Goal: Task Accomplishment & Management: Complete application form

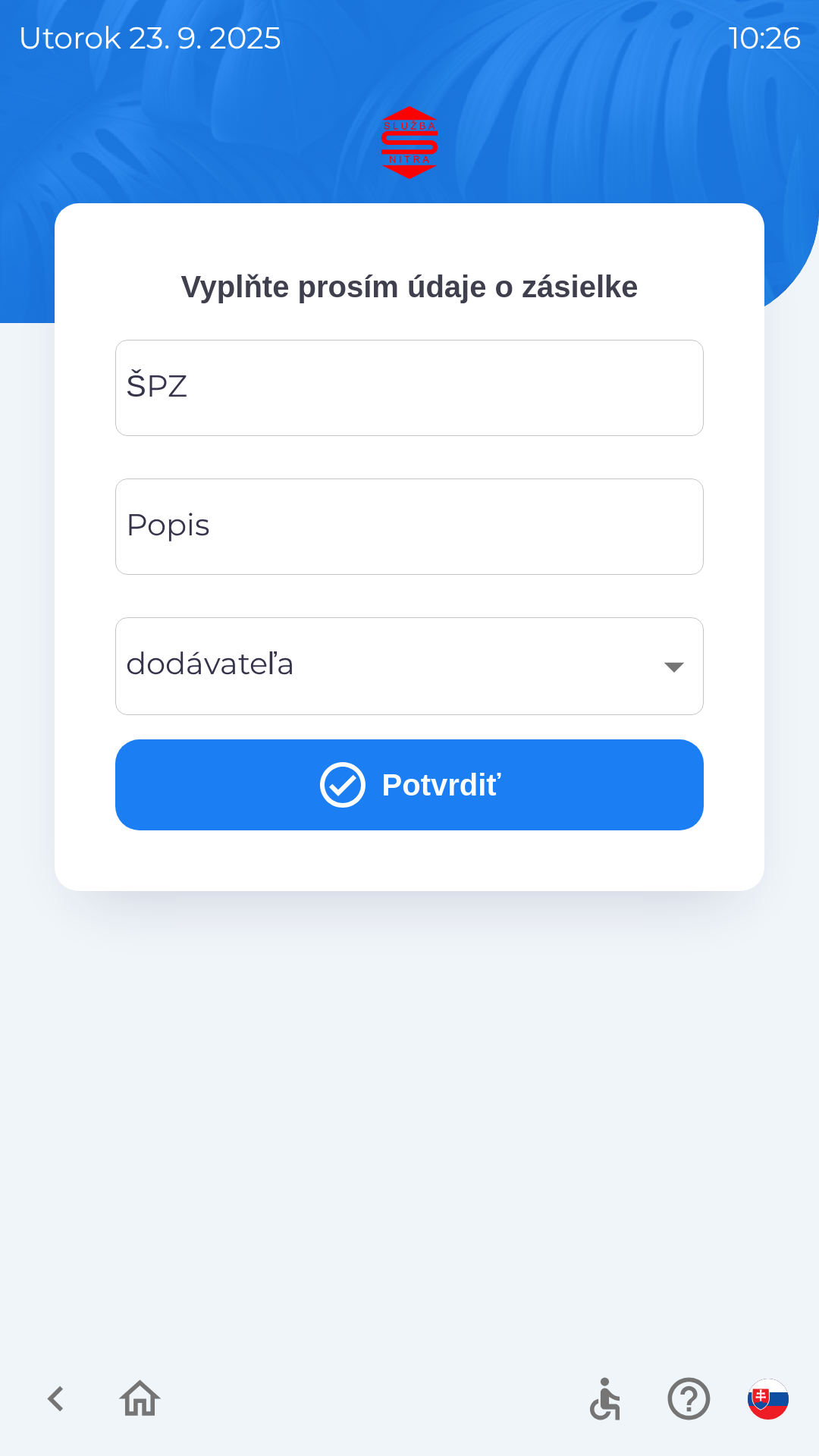
click at [298, 385] on input "ŠPZ" at bounding box center [410, 388] width 552 height 60
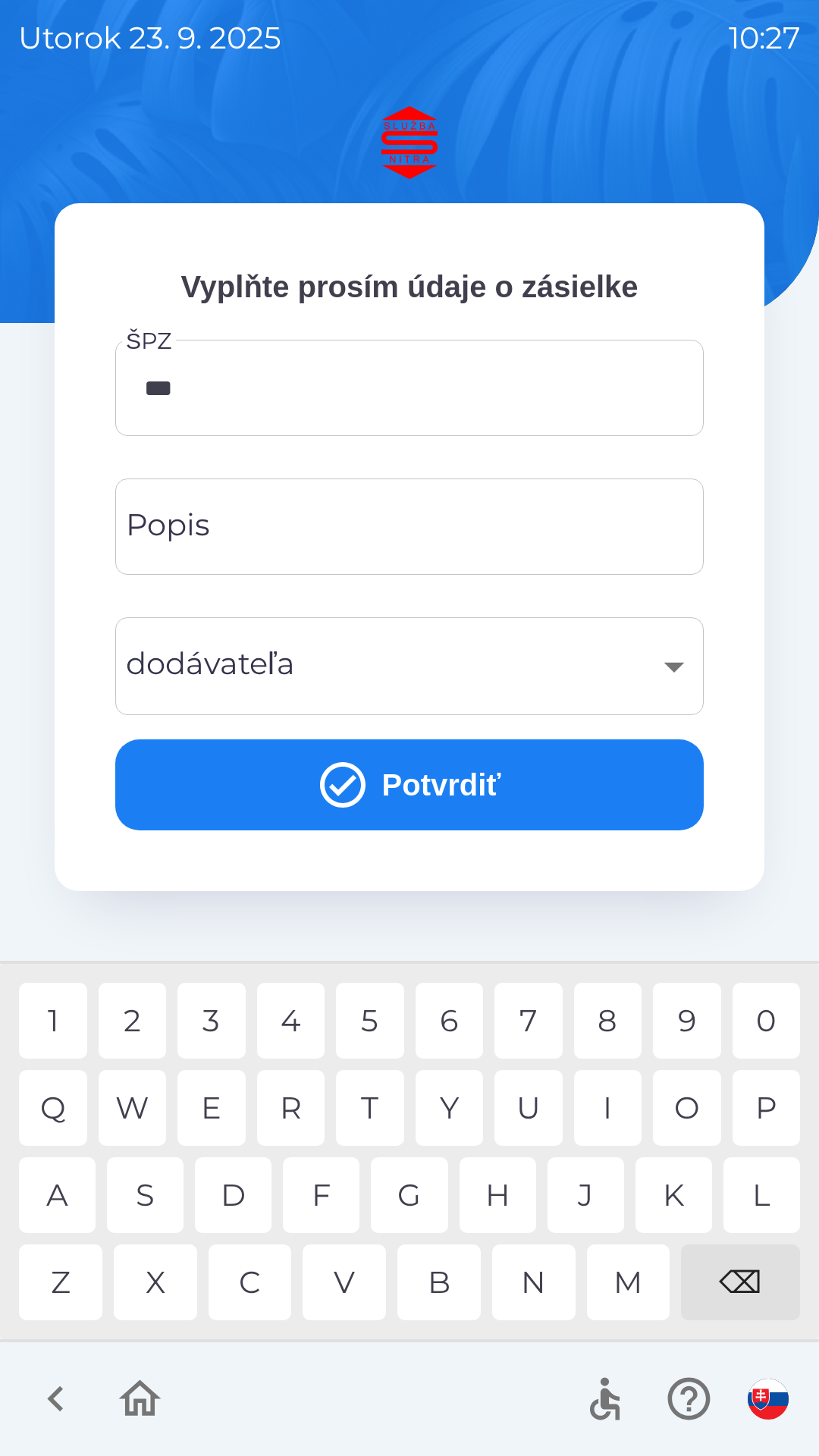
click at [538, 1025] on div "7" at bounding box center [528, 1021] width 69 height 76
click at [673, 1022] on div "9" at bounding box center [686, 1021] width 69 height 76
type input "*******"
click at [260, 1283] on div "C" at bounding box center [250, 1282] width 83 height 76
click at [312, 524] on input "Popis" at bounding box center [410, 527] width 552 height 60
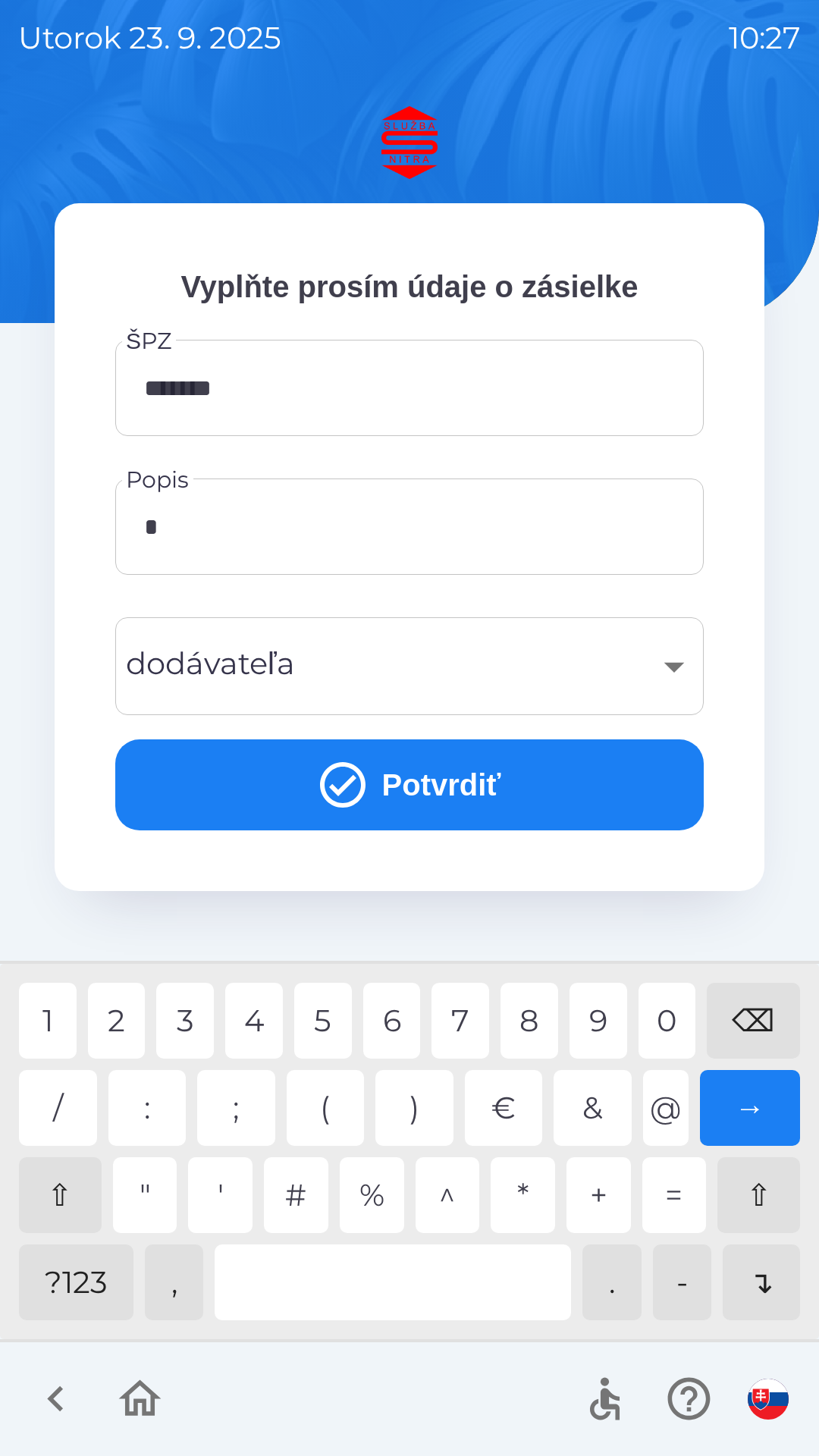
click at [131, 1025] on div "2" at bounding box center [116, 1021] width 58 height 76
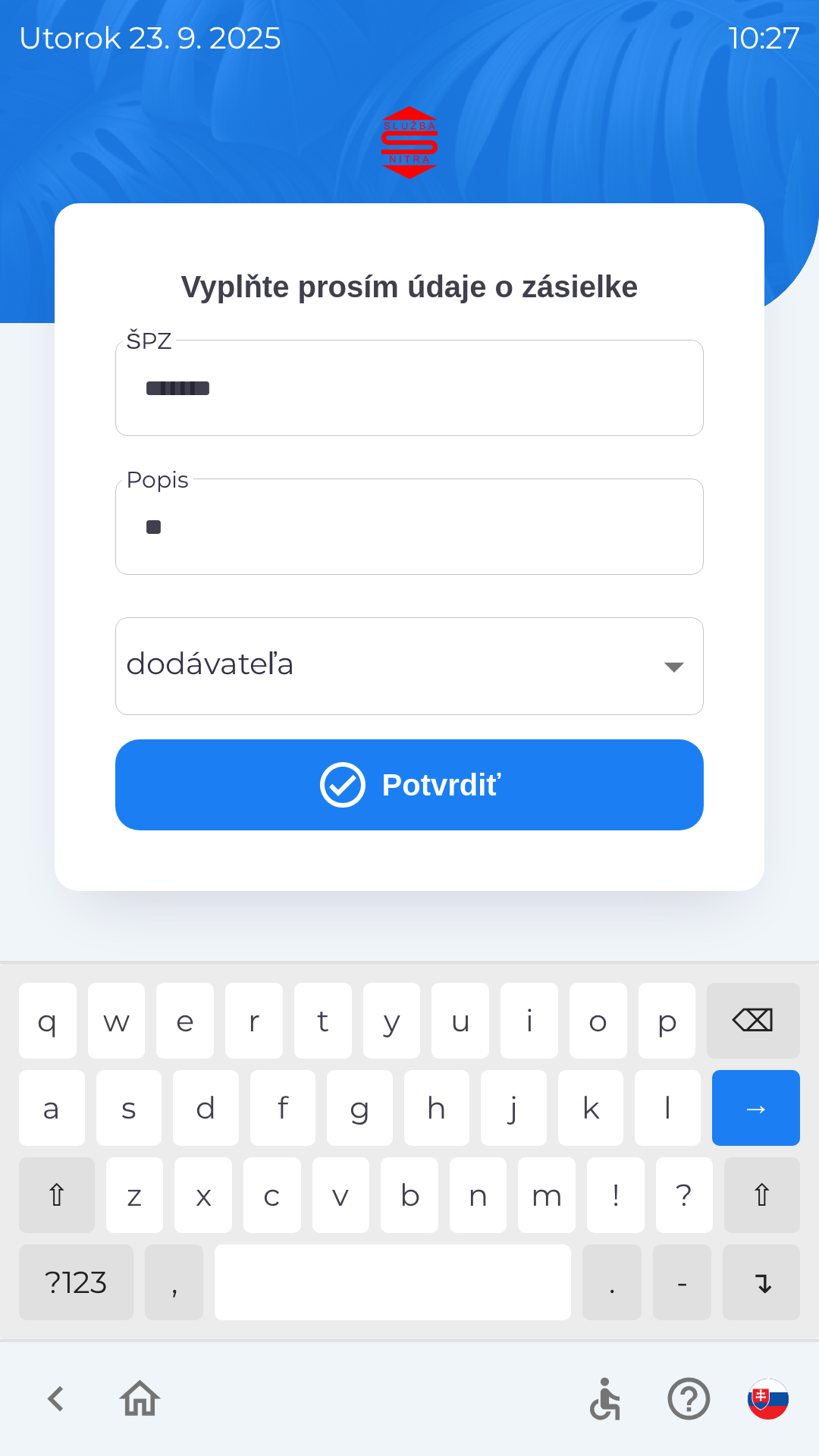
click at [731, 1109] on div "→" at bounding box center [756, 1108] width 89 height 76
click at [753, 1020] on div "⌫" at bounding box center [753, 1021] width 93 height 76
click at [438, 1282] on div at bounding box center [393, 1282] width 356 height 76
click at [61, 1110] on div "A" at bounding box center [52, 1108] width 66 height 76
type input "*********"
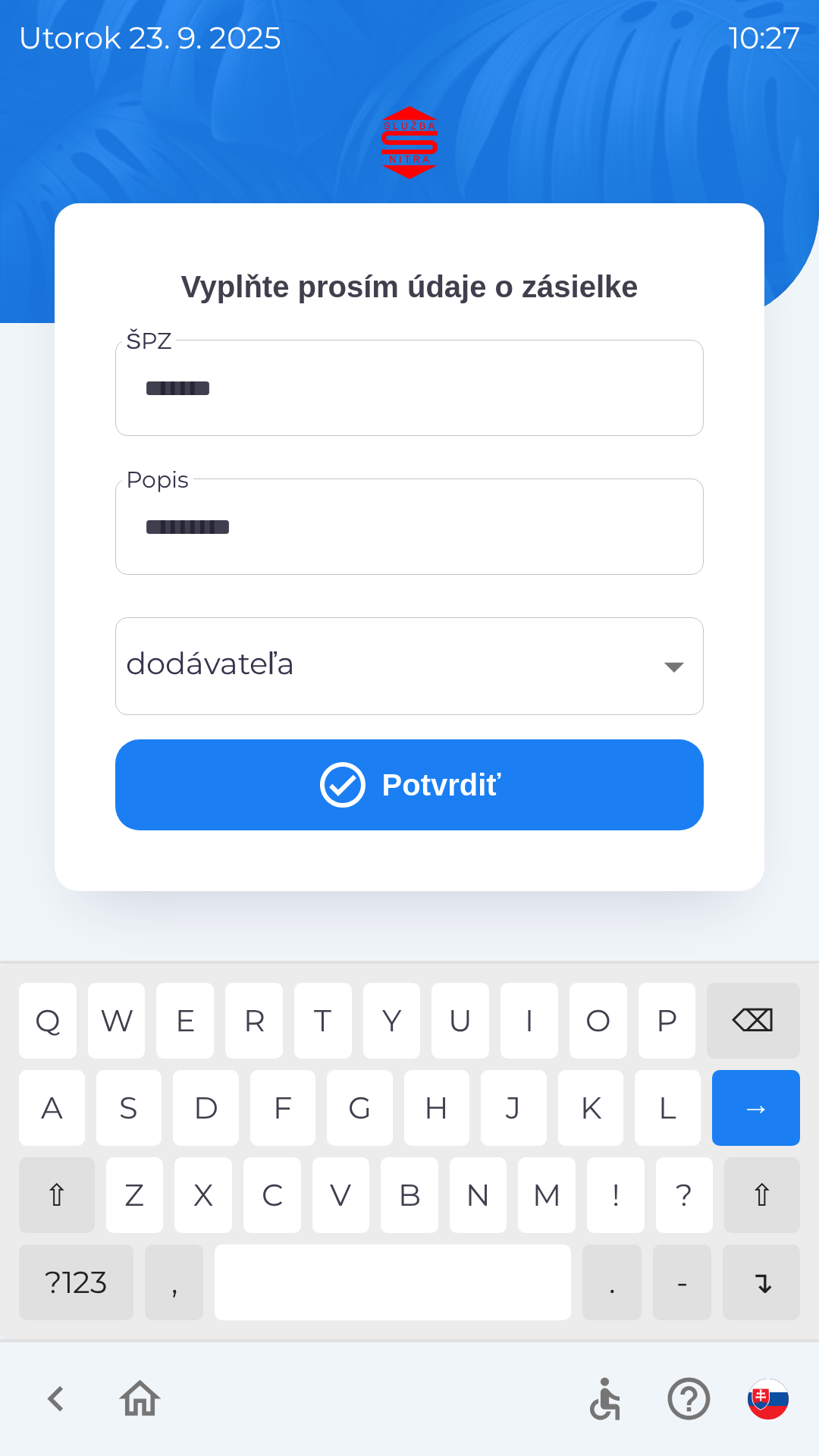
click at [416, 674] on div "​" at bounding box center [410, 666] width 552 height 61
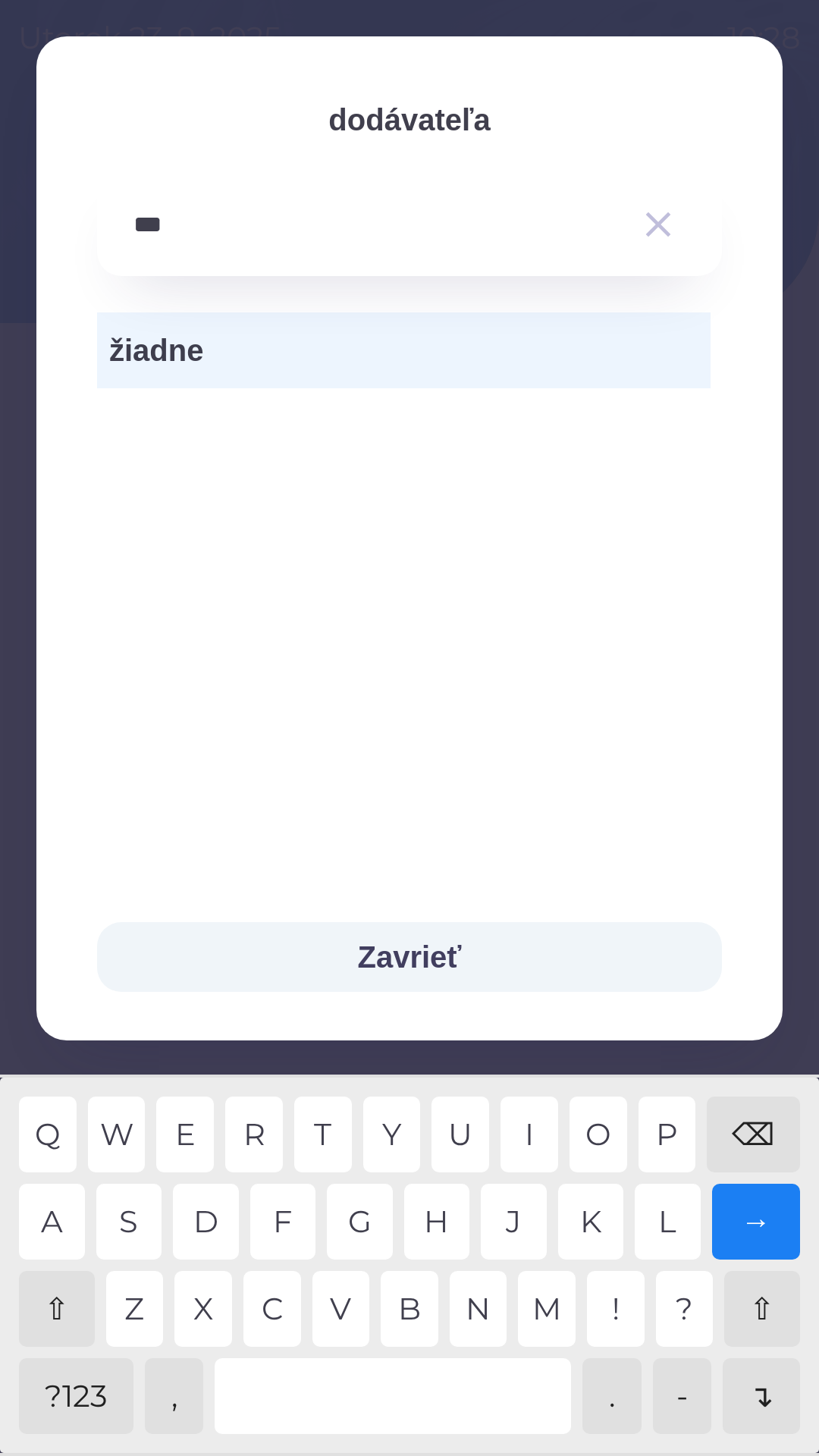
click at [593, 1138] on div "O" at bounding box center [598, 1134] width 58 height 76
click at [124, 1140] on div "W" at bounding box center [116, 1134] width 58 height 76
click at [271, 1296] on div "C" at bounding box center [271, 1309] width 58 height 76
type input "********"
click at [750, 1216] on div "→" at bounding box center [756, 1222] width 89 height 76
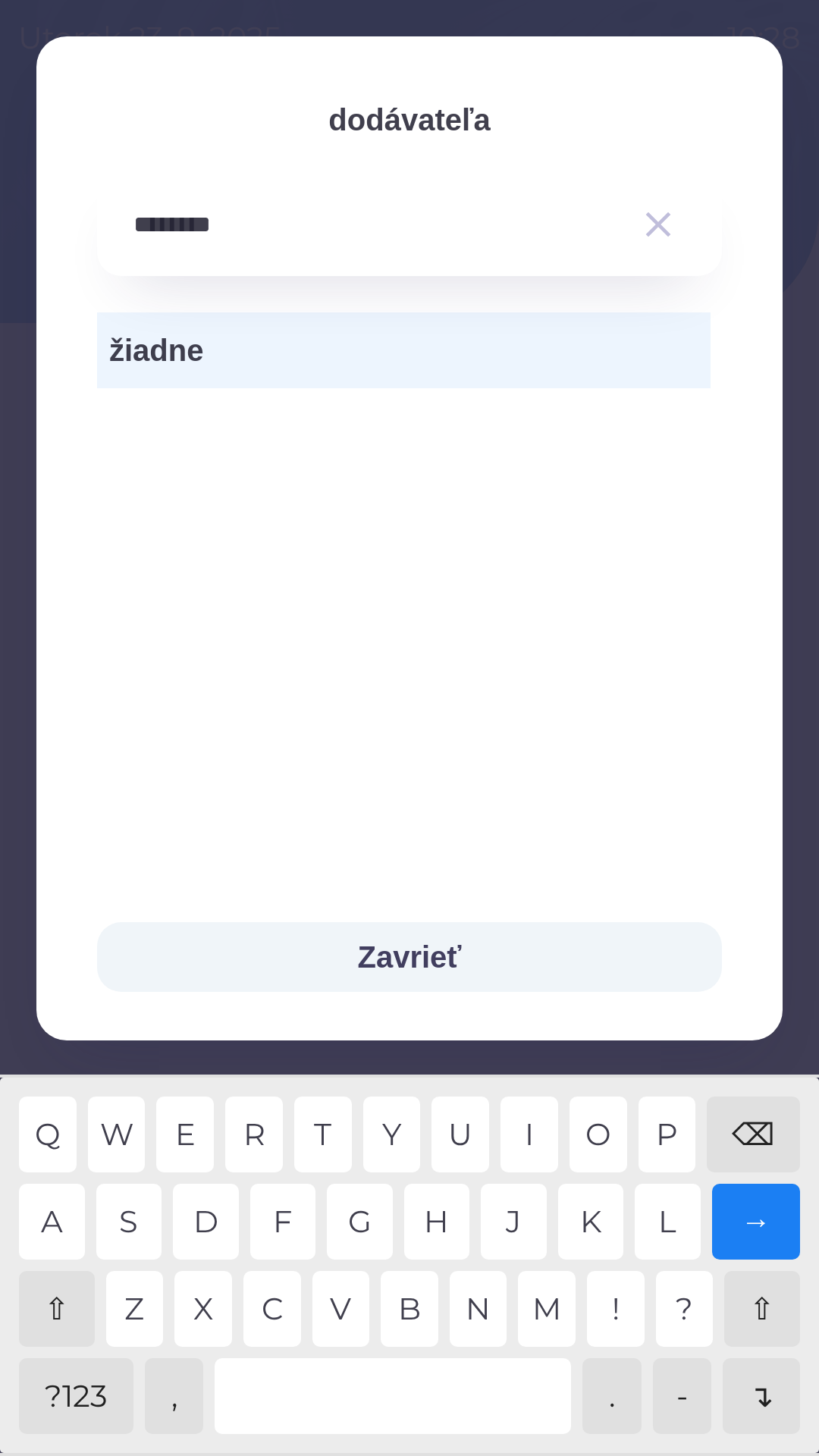
click at [416, 966] on button "Zavrieť" at bounding box center [409, 958] width 624 height 70
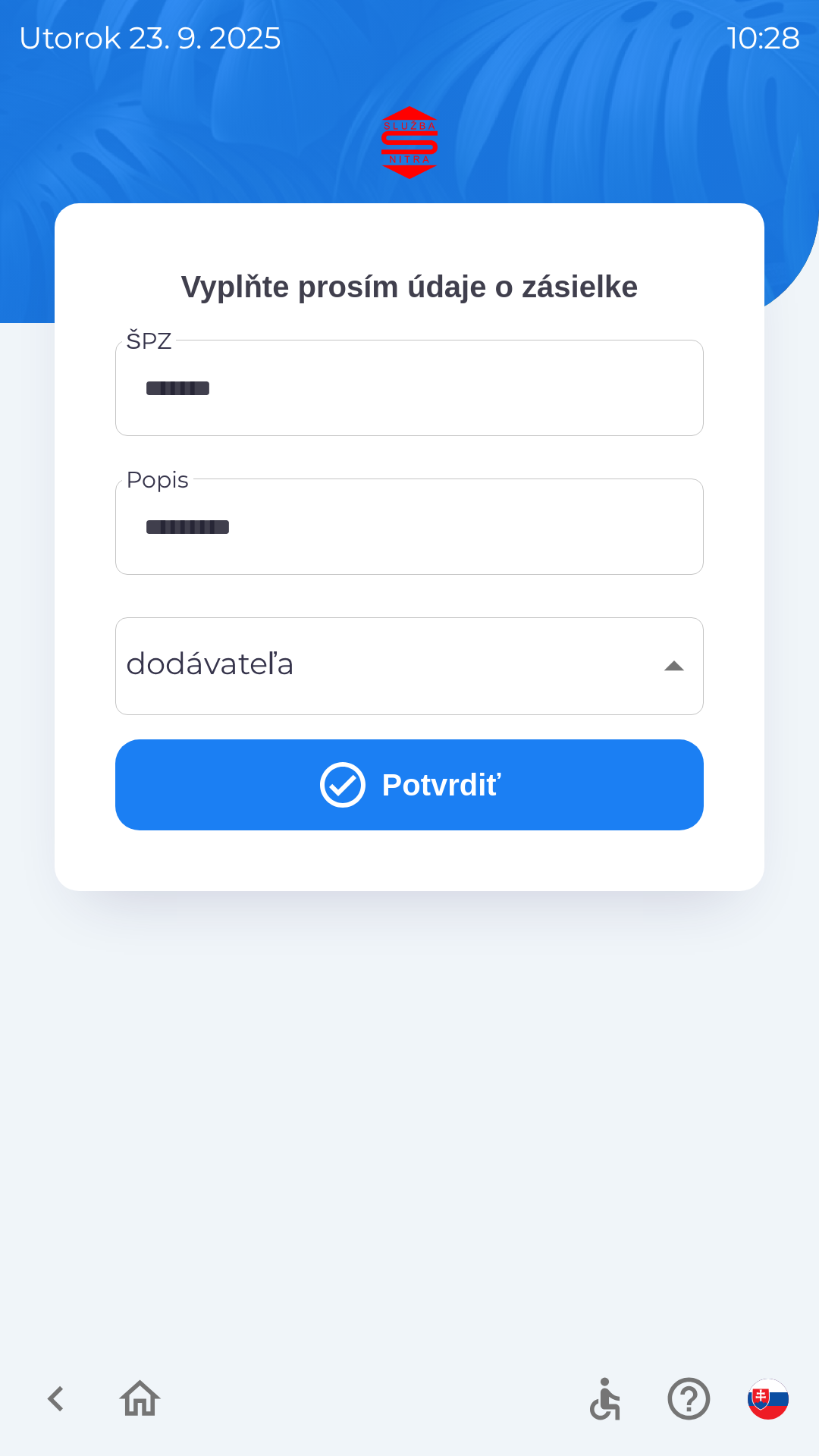
click at [463, 802] on button "Potvrdiť" at bounding box center [410, 786] width 589 height 91
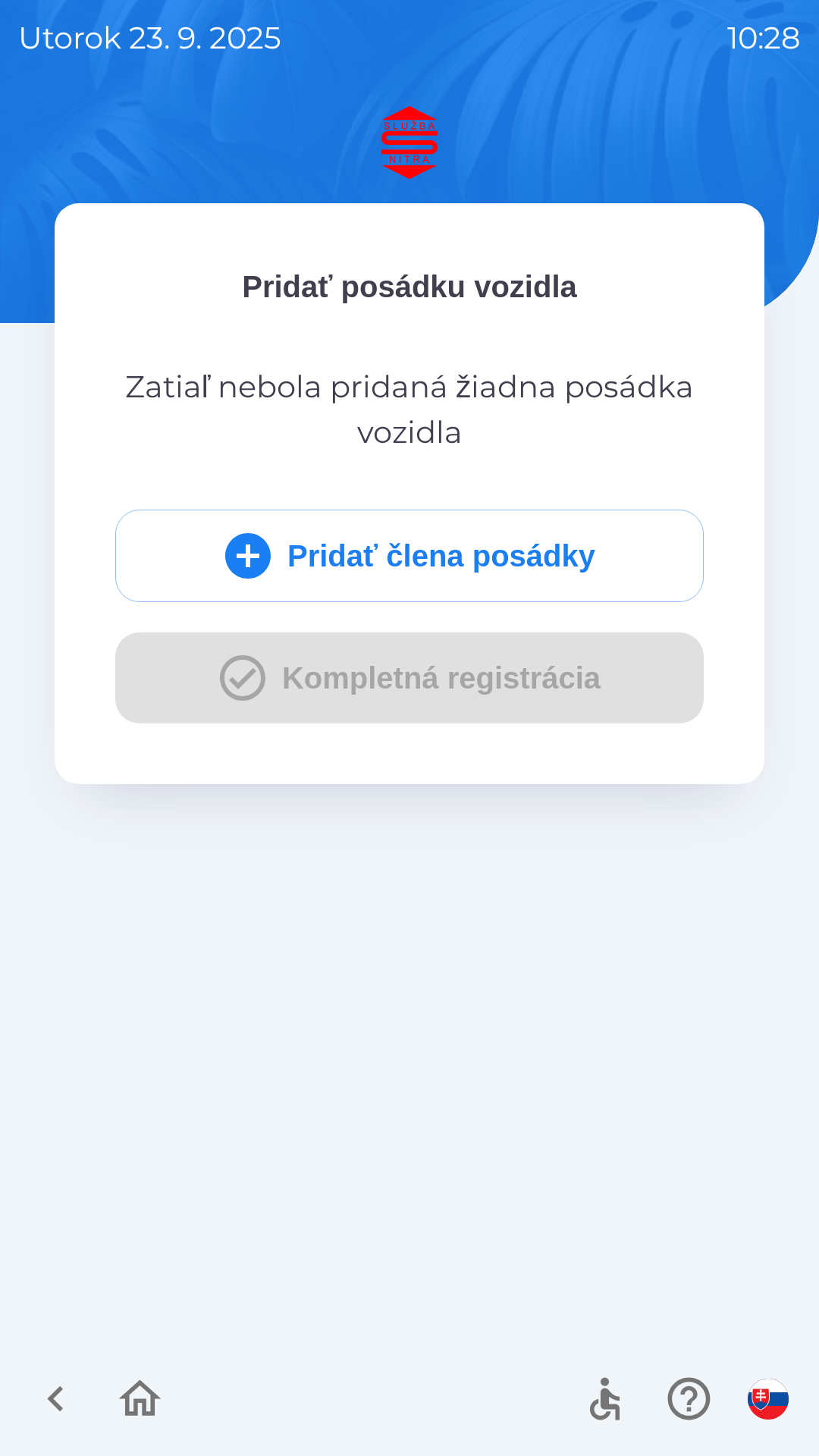
click at [407, 569] on button "Pridať člena posádky" at bounding box center [410, 555] width 589 height 92
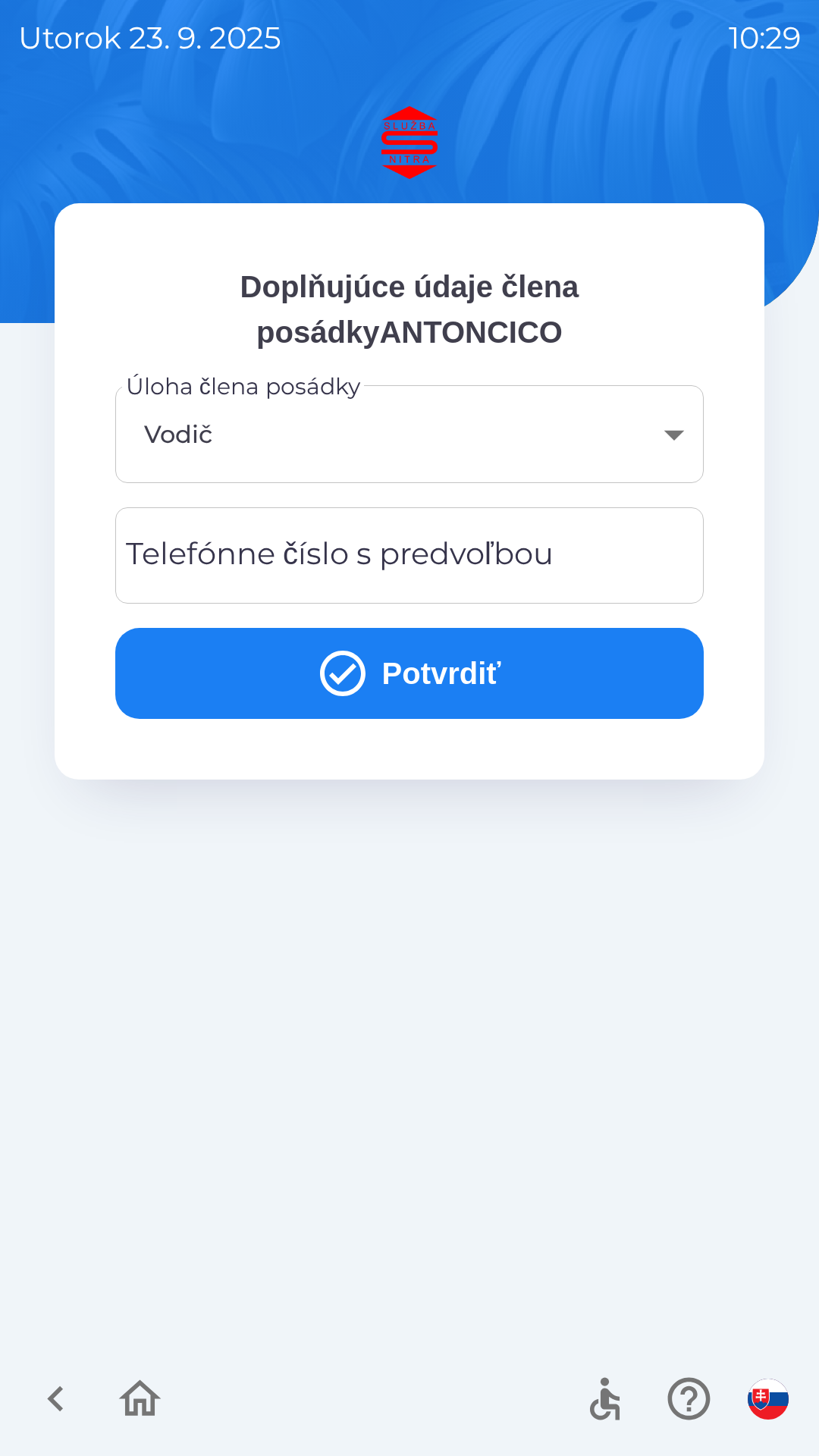
click at [299, 438] on body "[DATE] 10:29 Doplňujúce údaje člena posádkyANTONCICO Úloha člena posádky Vodič …" at bounding box center [410, 728] width 819 height 1456
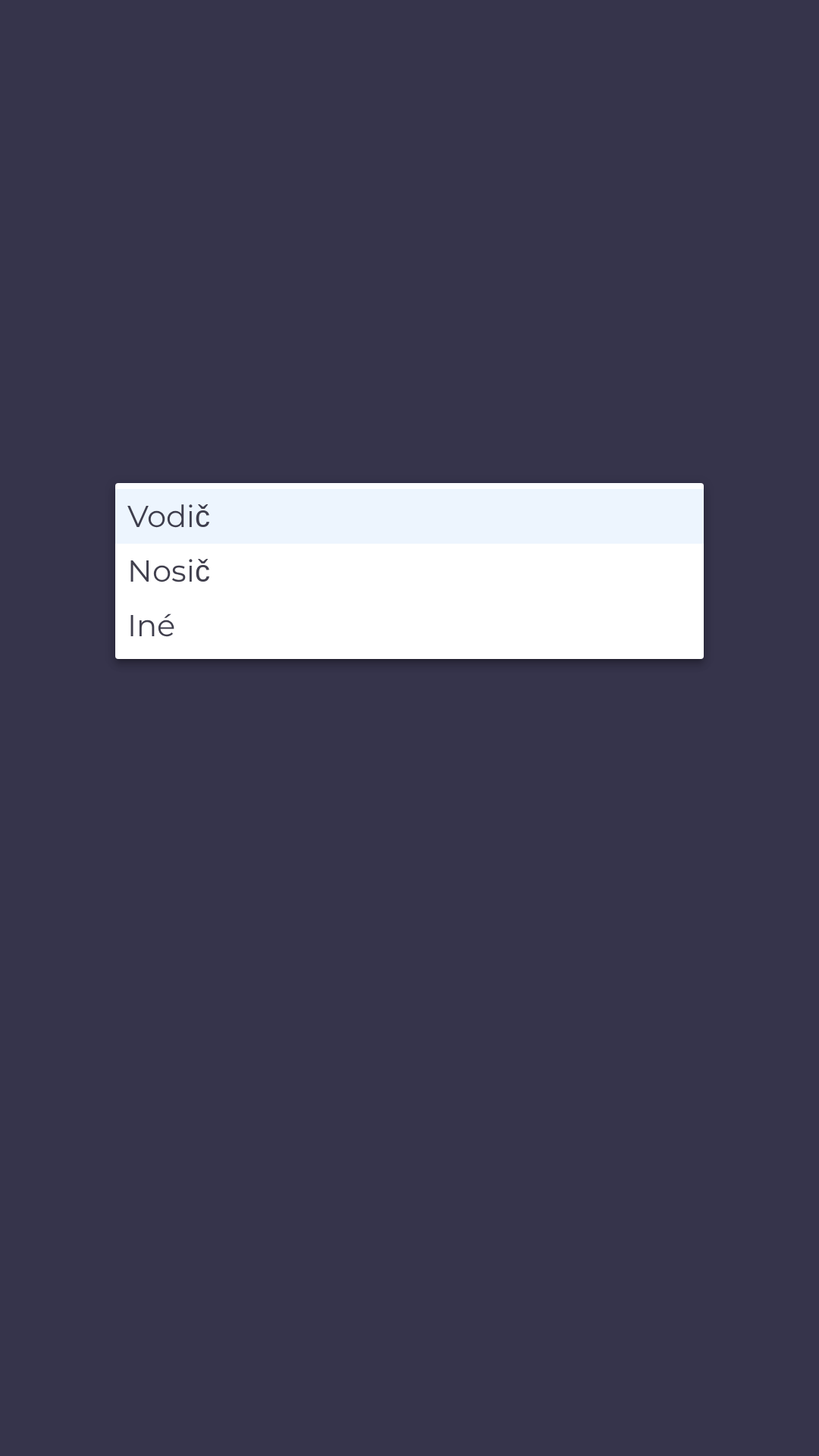
click at [254, 507] on li "Vodič" at bounding box center [410, 517] width 589 height 55
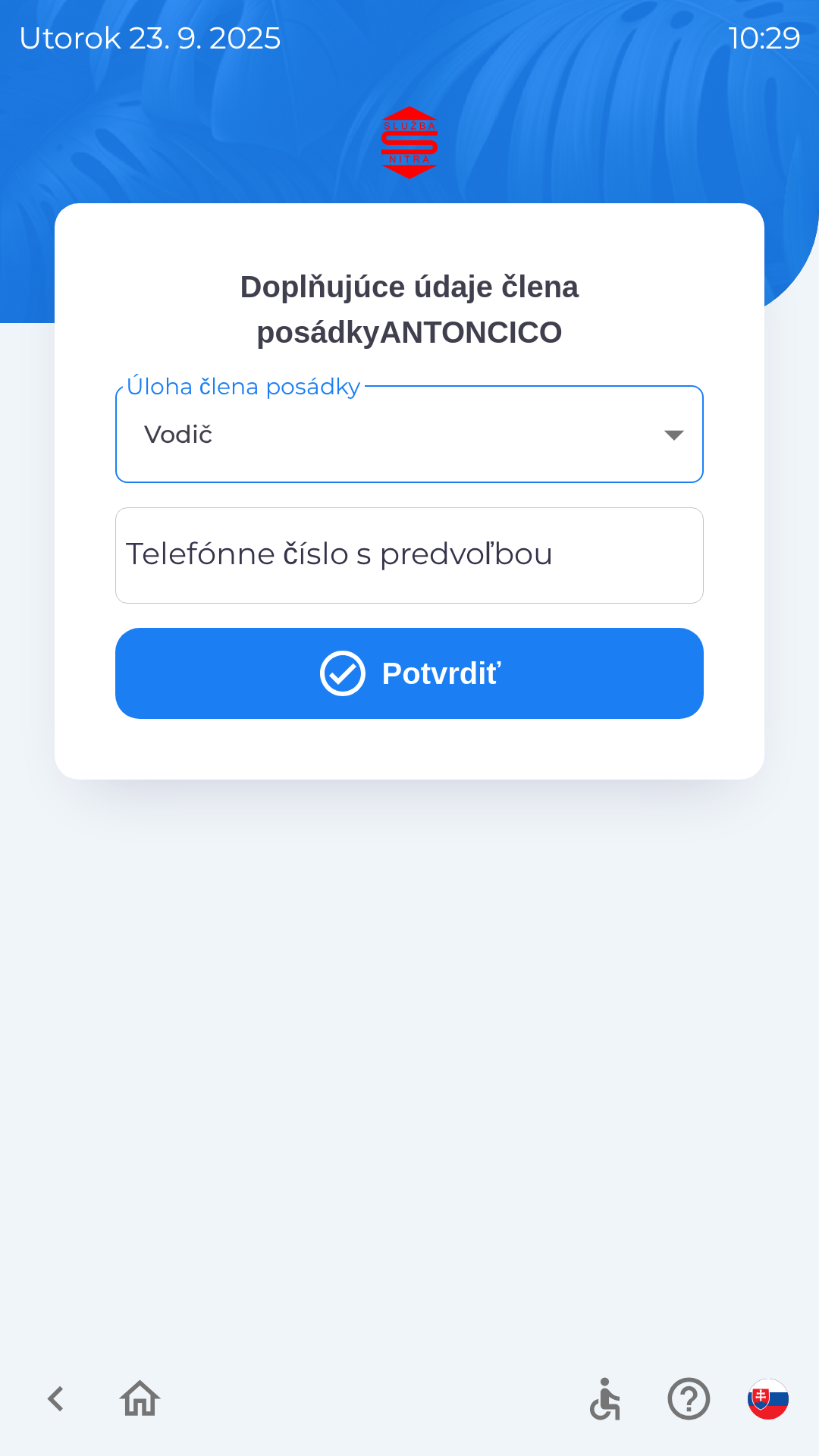
click at [409, 561] on div "Telefónne číslo s predvoľbou Telefónne číslo s predvoľbou" at bounding box center [410, 555] width 589 height 96
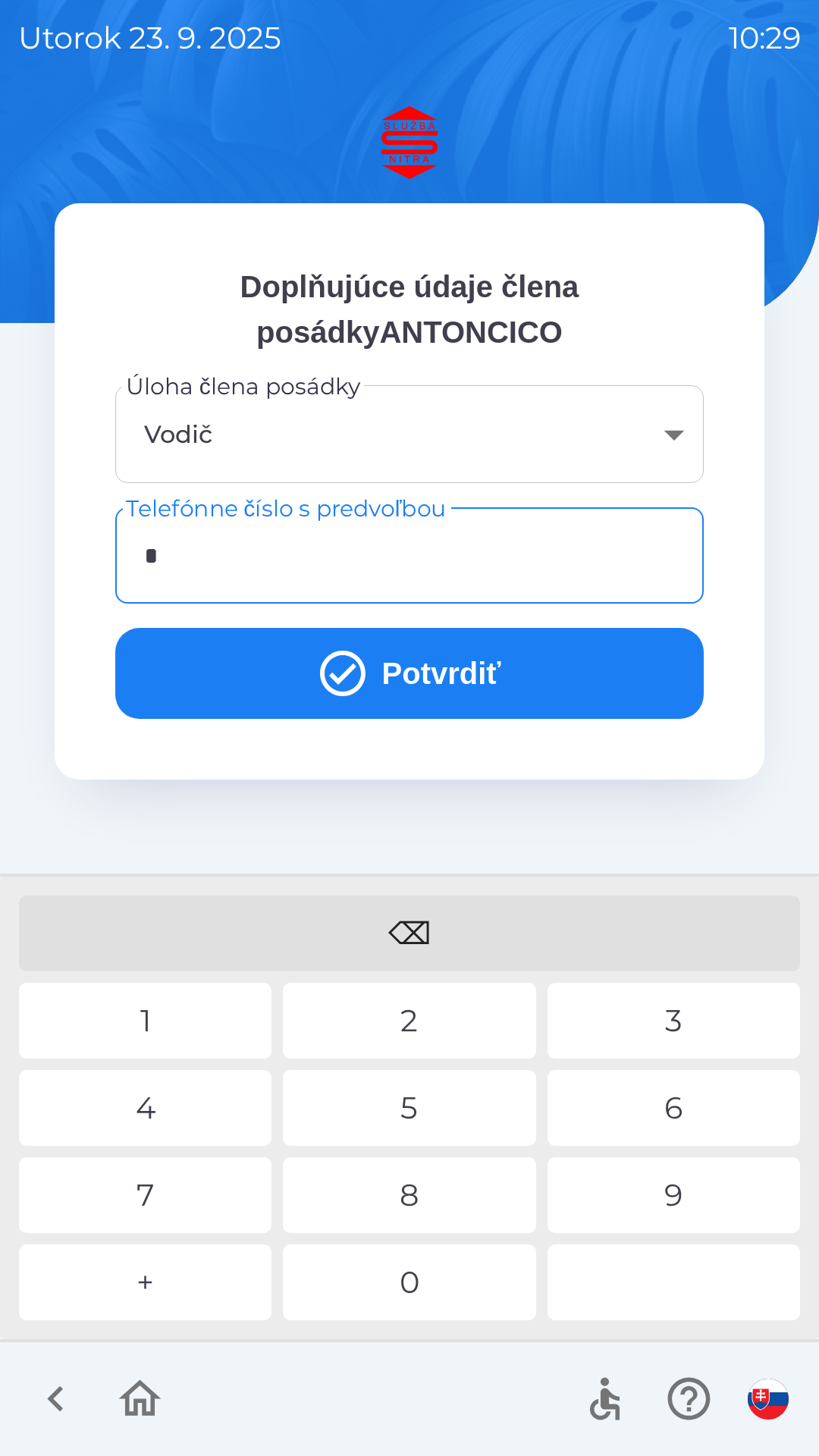
click at [399, 1285] on div "0" at bounding box center [409, 1282] width 252 height 76
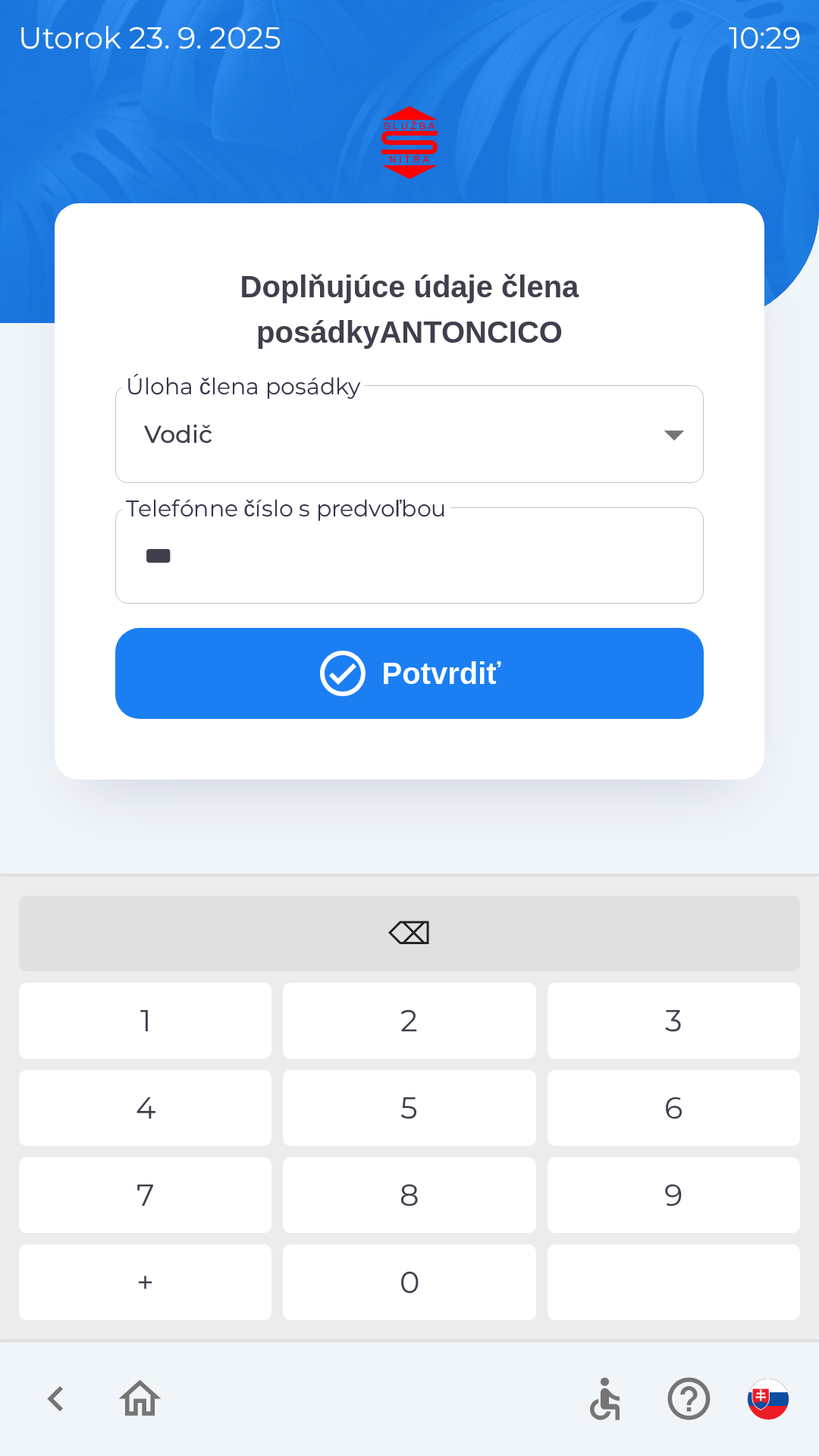
click at [433, 1279] on div "0" at bounding box center [409, 1282] width 252 height 76
click at [161, 1013] on div "1" at bounding box center [145, 1021] width 252 height 76
click at [168, 1194] on div "7" at bounding box center [145, 1195] width 252 height 76
click at [408, 930] on div "⌫" at bounding box center [410, 934] width 781 height 76
click at [409, 928] on div "⌫" at bounding box center [410, 934] width 781 height 76
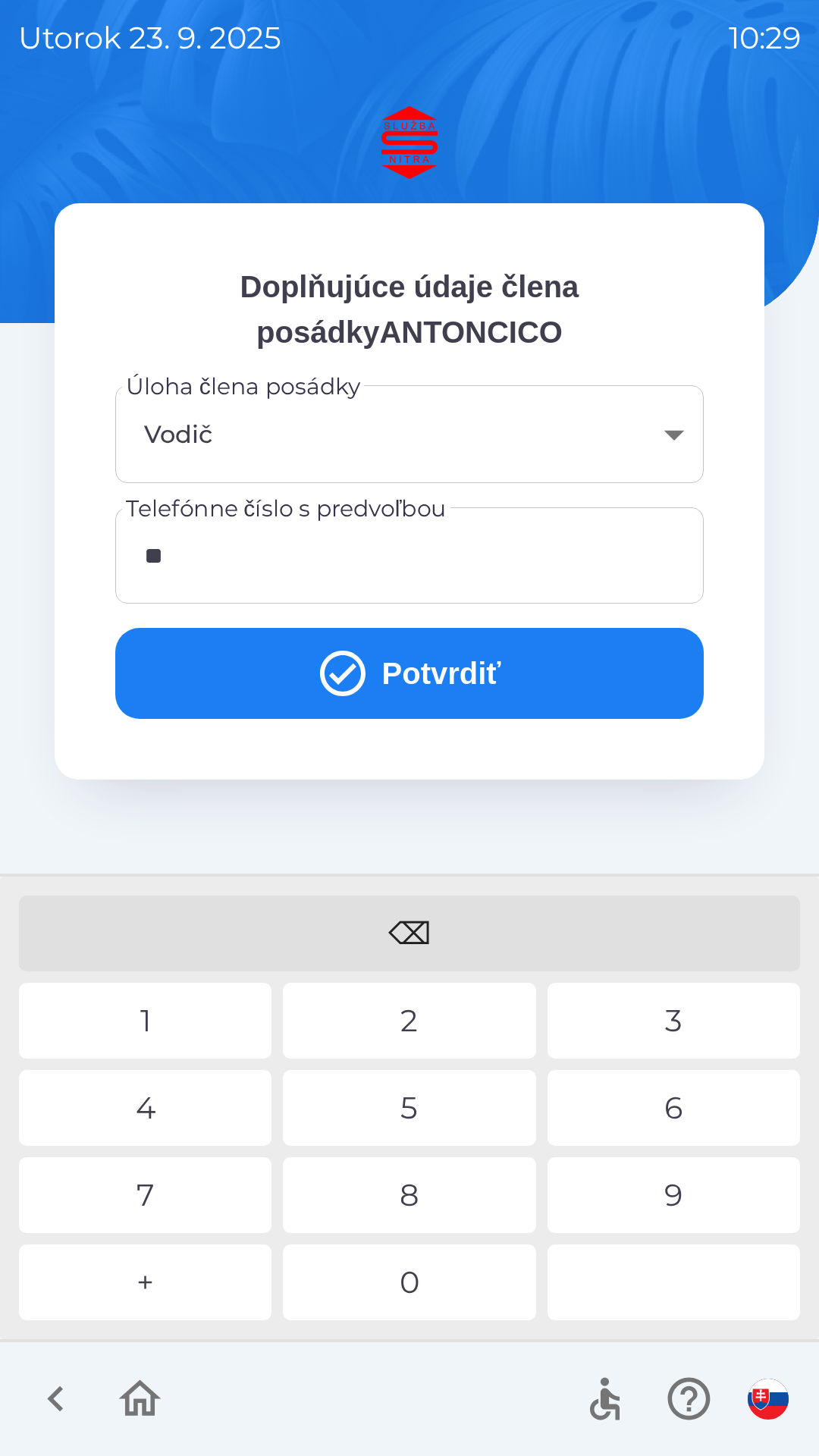
type input "*"
click at [408, 1290] on div "0" at bounding box center [409, 1282] width 252 height 76
click at [154, 1114] on div "4" at bounding box center [145, 1108] width 252 height 76
click at [141, 1027] on div "1" at bounding box center [145, 1021] width 252 height 76
click at [663, 1183] on div "9" at bounding box center [674, 1195] width 252 height 76
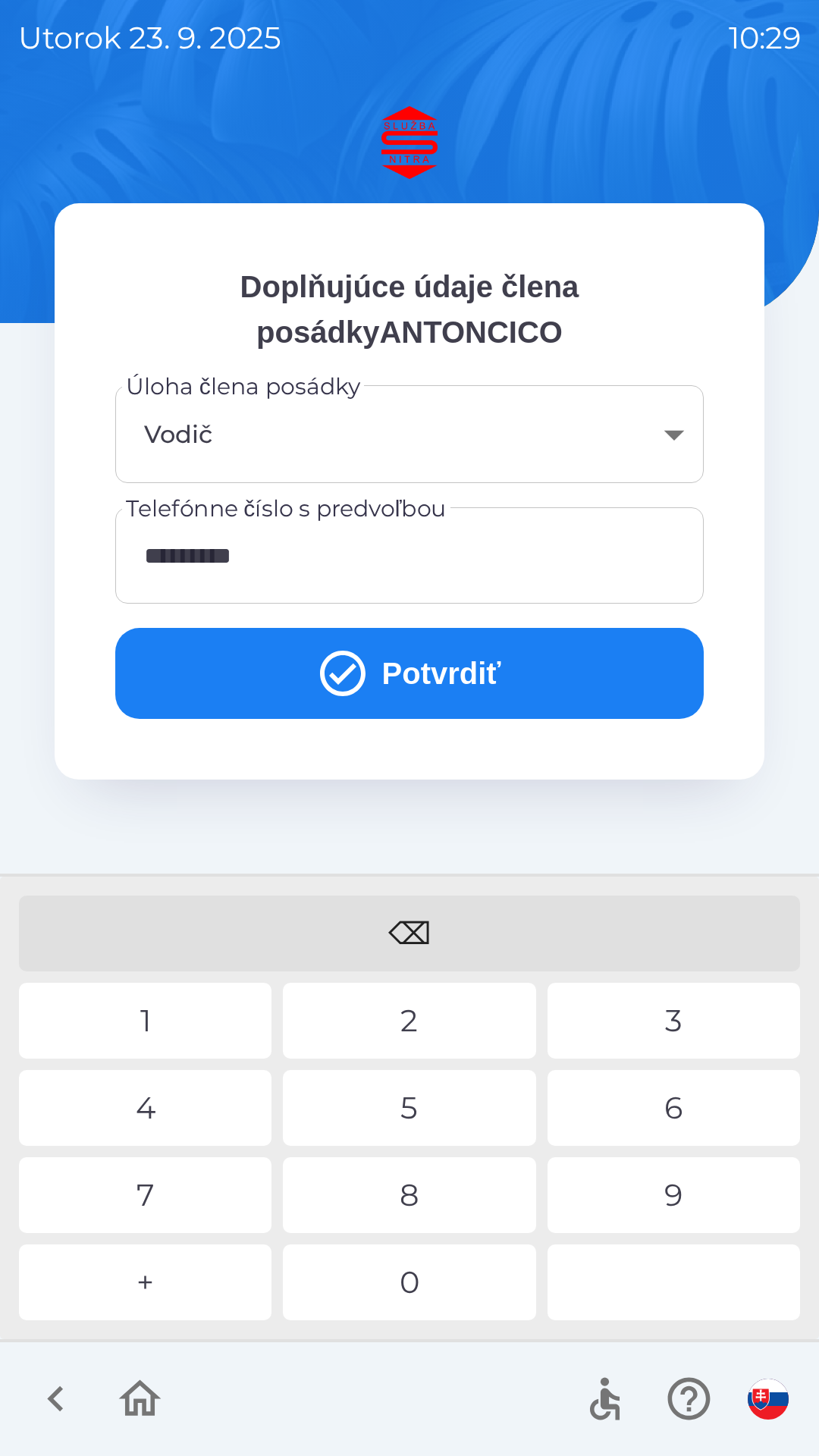
click at [180, 1210] on div "7" at bounding box center [145, 1195] width 252 height 76
click at [186, 1211] on div "7" at bounding box center [145, 1195] width 252 height 76
click at [420, 682] on button "Potvrdiť" at bounding box center [410, 674] width 589 height 91
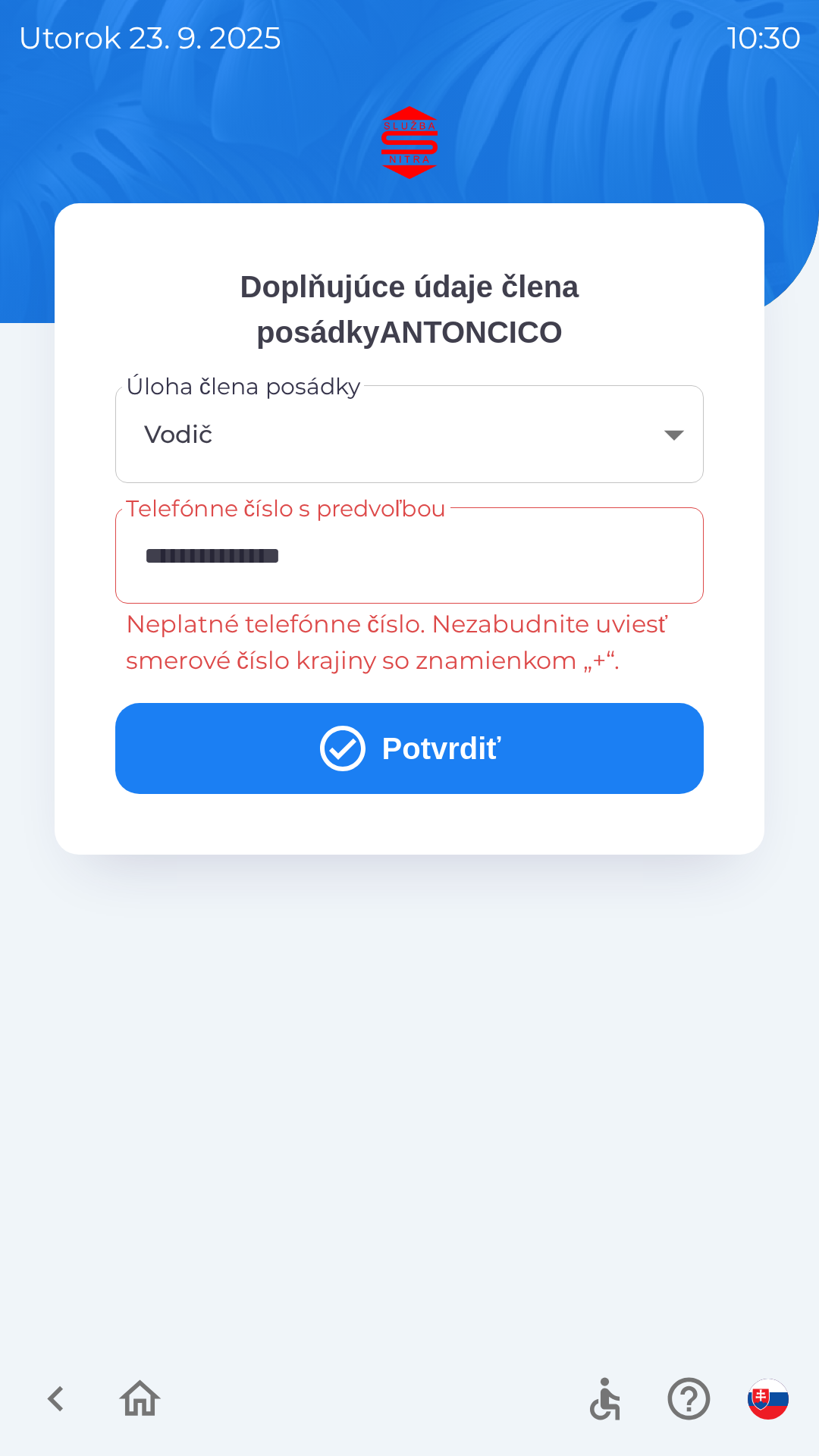
click at [176, 551] on input "**********" at bounding box center [410, 556] width 552 height 60
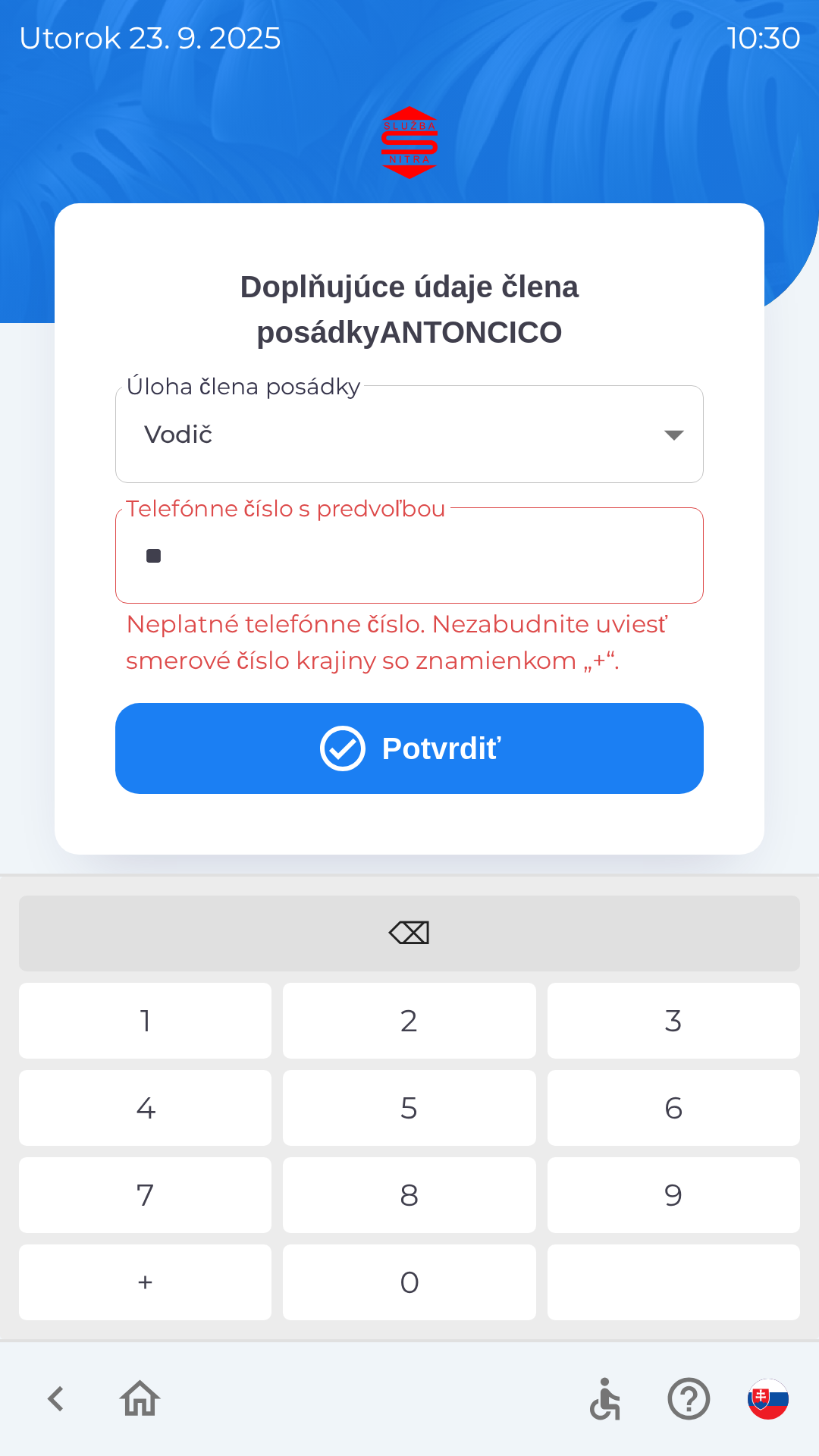
type input "*"
click at [415, 1286] on div "0" at bounding box center [409, 1282] width 252 height 76
click at [425, 1297] on div "0" at bounding box center [409, 1282] width 252 height 76
click at [160, 1198] on div "7" at bounding box center [145, 1195] width 252 height 76
click at [678, 1012] on div "3" at bounding box center [674, 1021] width 252 height 76
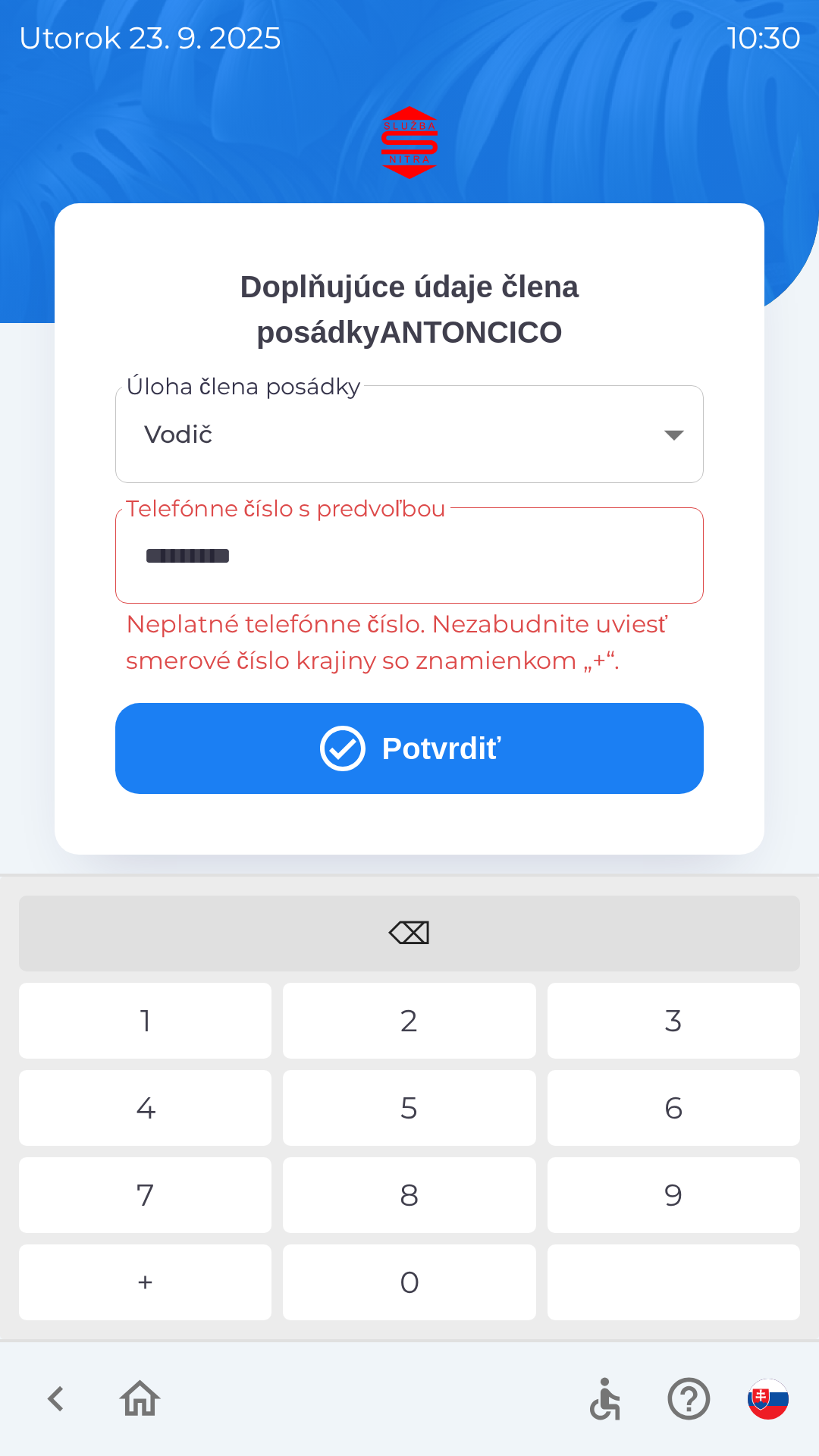
click at [675, 1114] on div "6" at bounding box center [674, 1108] width 252 height 76
click at [473, 759] on button "Potvrdiť" at bounding box center [410, 749] width 589 height 91
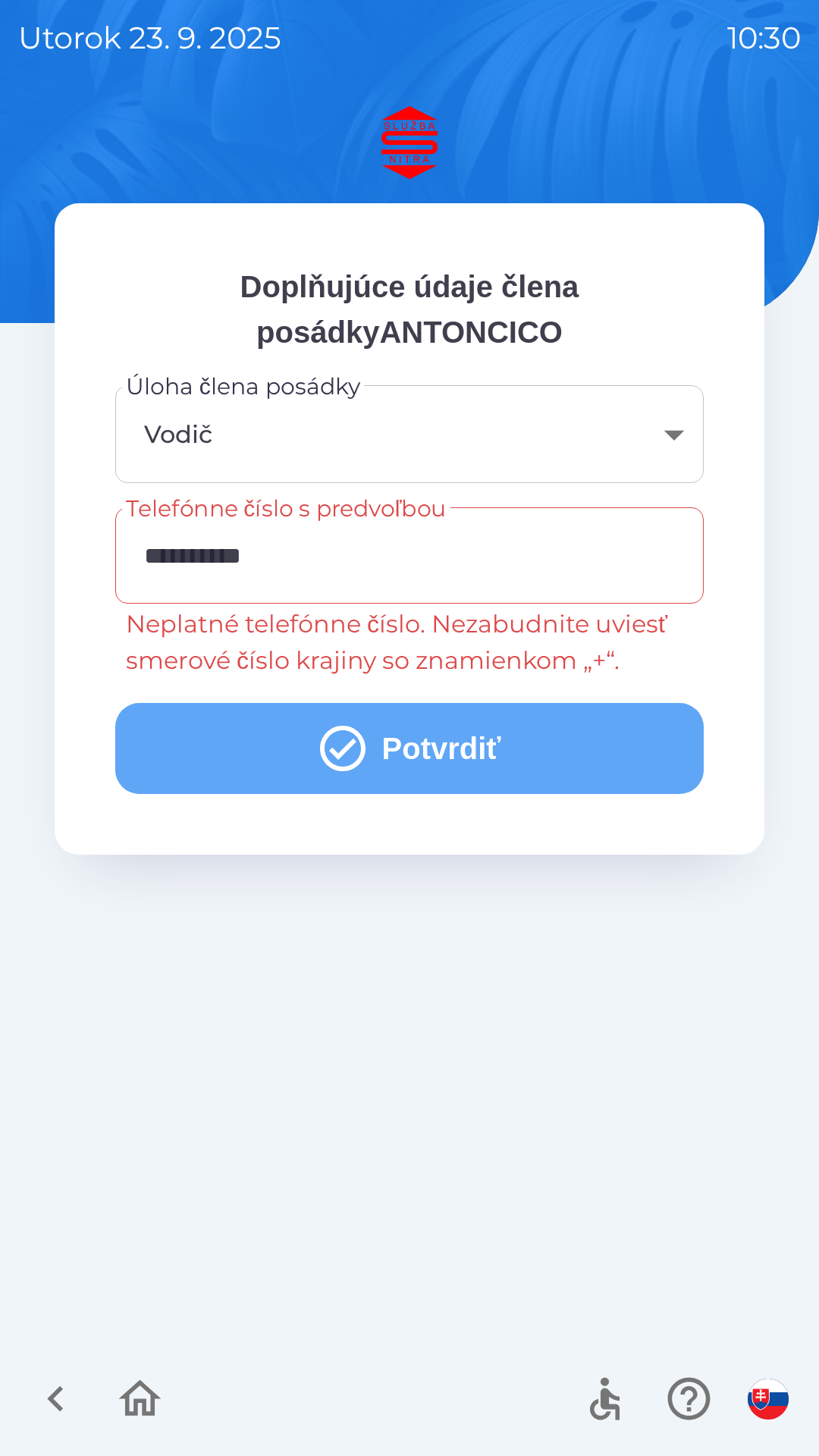
click at [402, 742] on button "Potvrdiť" at bounding box center [410, 749] width 589 height 91
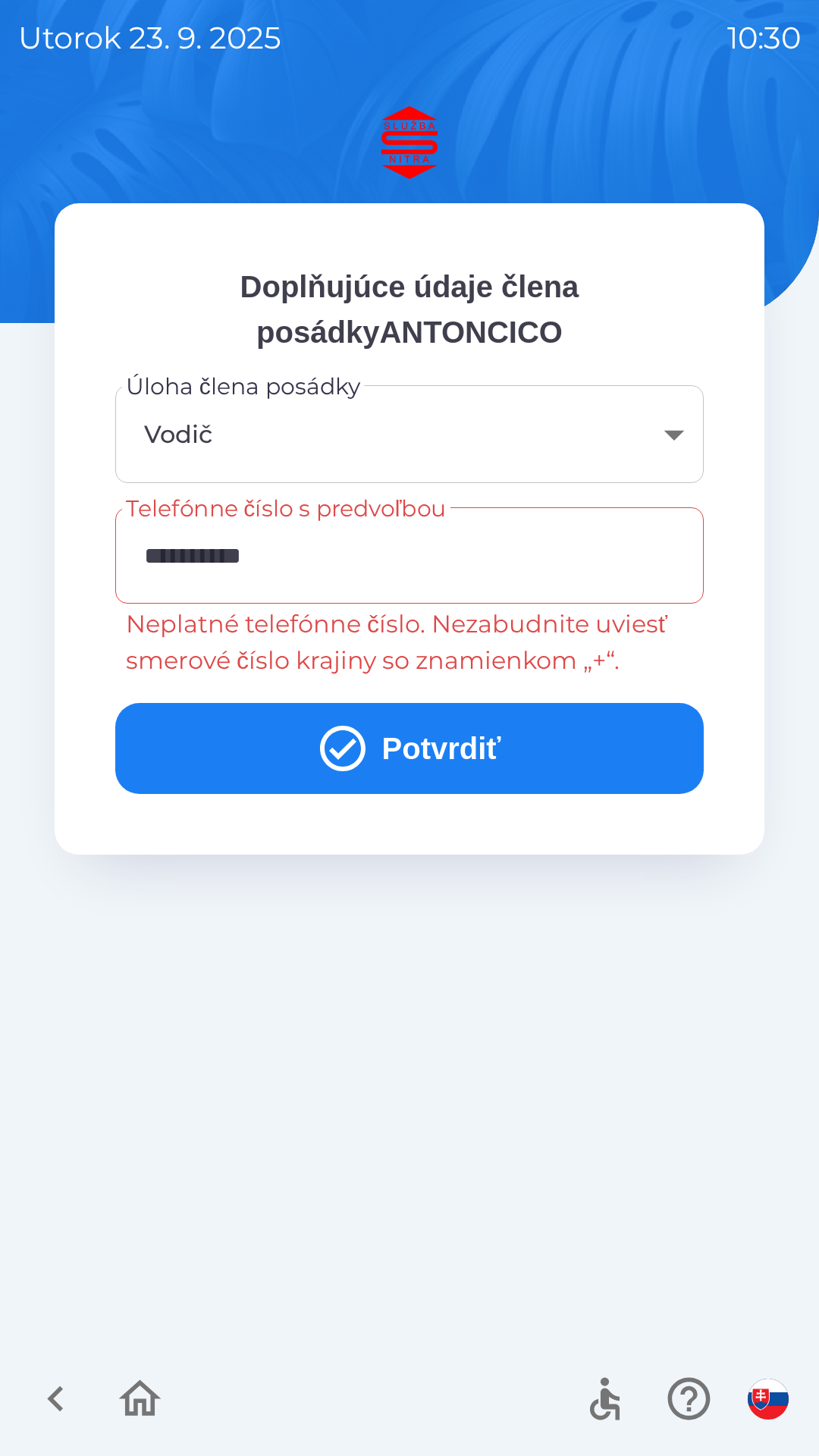
click at [162, 556] on input "**********" at bounding box center [410, 556] width 552 height 60
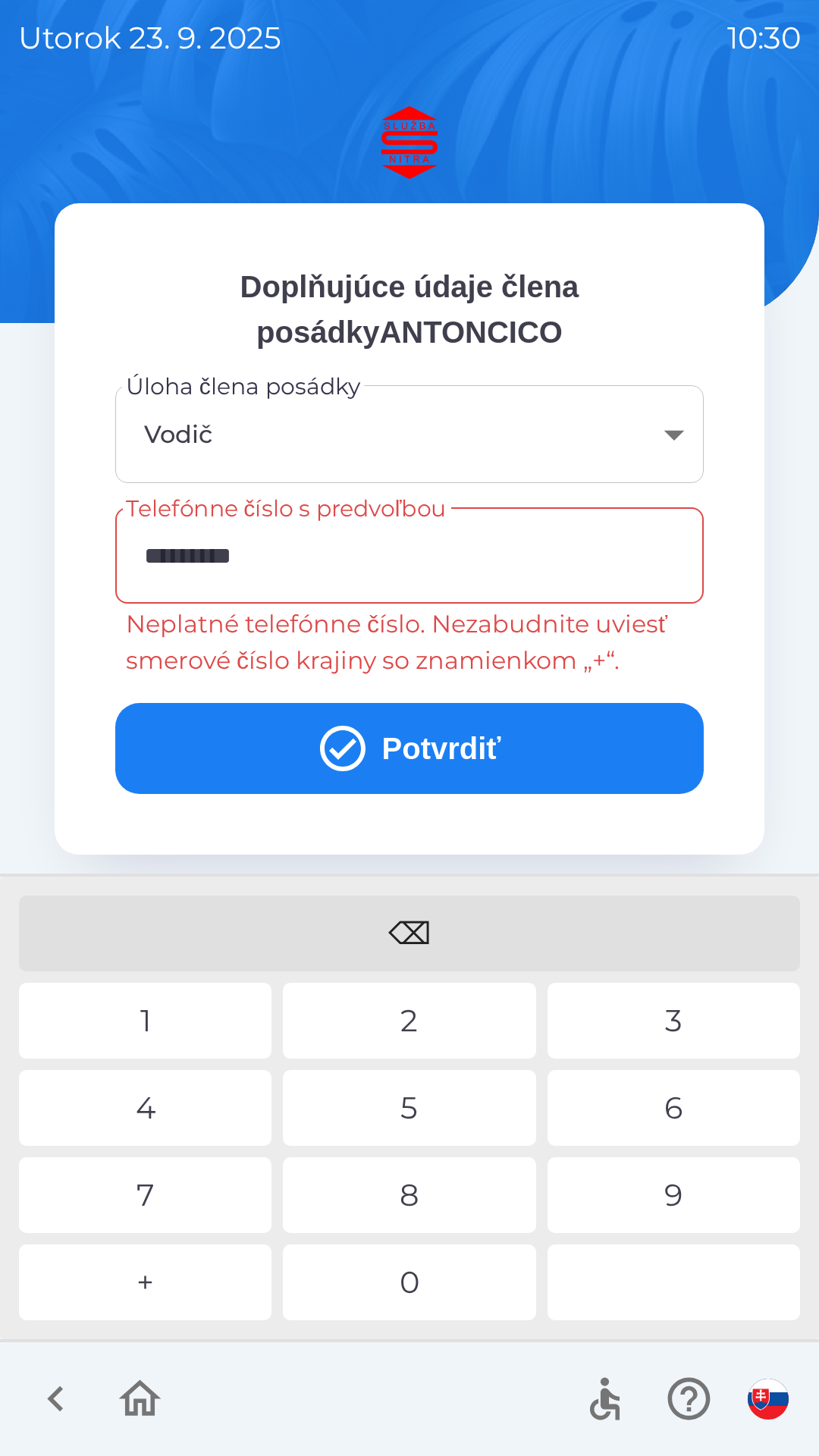
click at [428, 927] on div "⌫" at bounding box center [410, 934] width 781 height 76
click at [408, 936] on div "⌫" at bounding box center [410, 934] width 781 height 76
type input "*"
click at [420, 937] on div "⌫" at bounding box center [410, 934] width 781 height 76
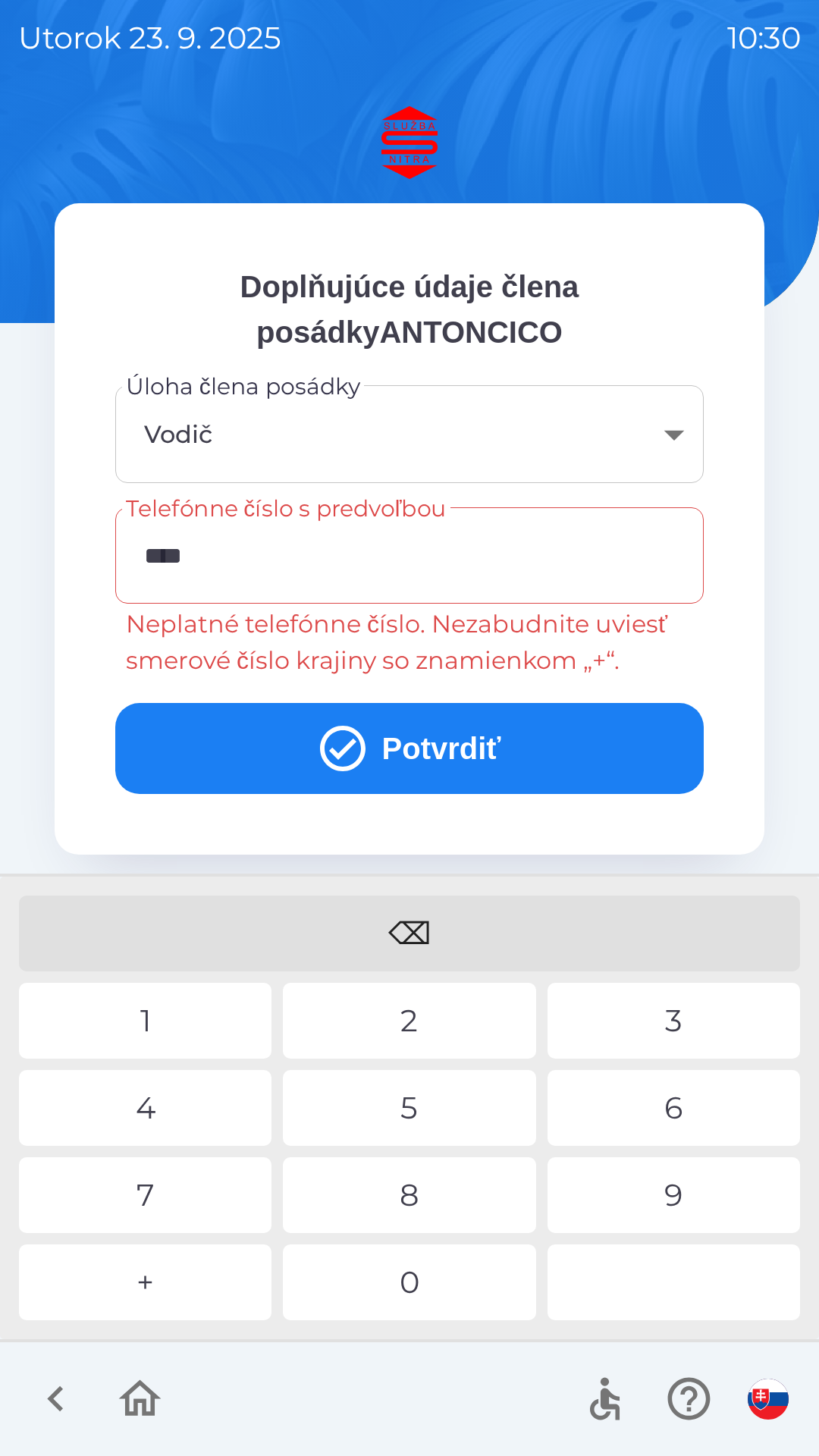
click at [412, 1021] on div "2" at bounding box center [409, 1021] width 252 height 76
click at [399, 1301] on div "0" at bounding box center [409, 1282] width 252 height 76
click at [155, 1002] on div "1" at bounding box center [145, 1021] width 252 height 76
click at [170, 1201] on div "7" at bounding box center [145, 1195] width 252 height 76
click at [677, 1022] on div "3" at bounding box center [674, 1021] width 252 height 76
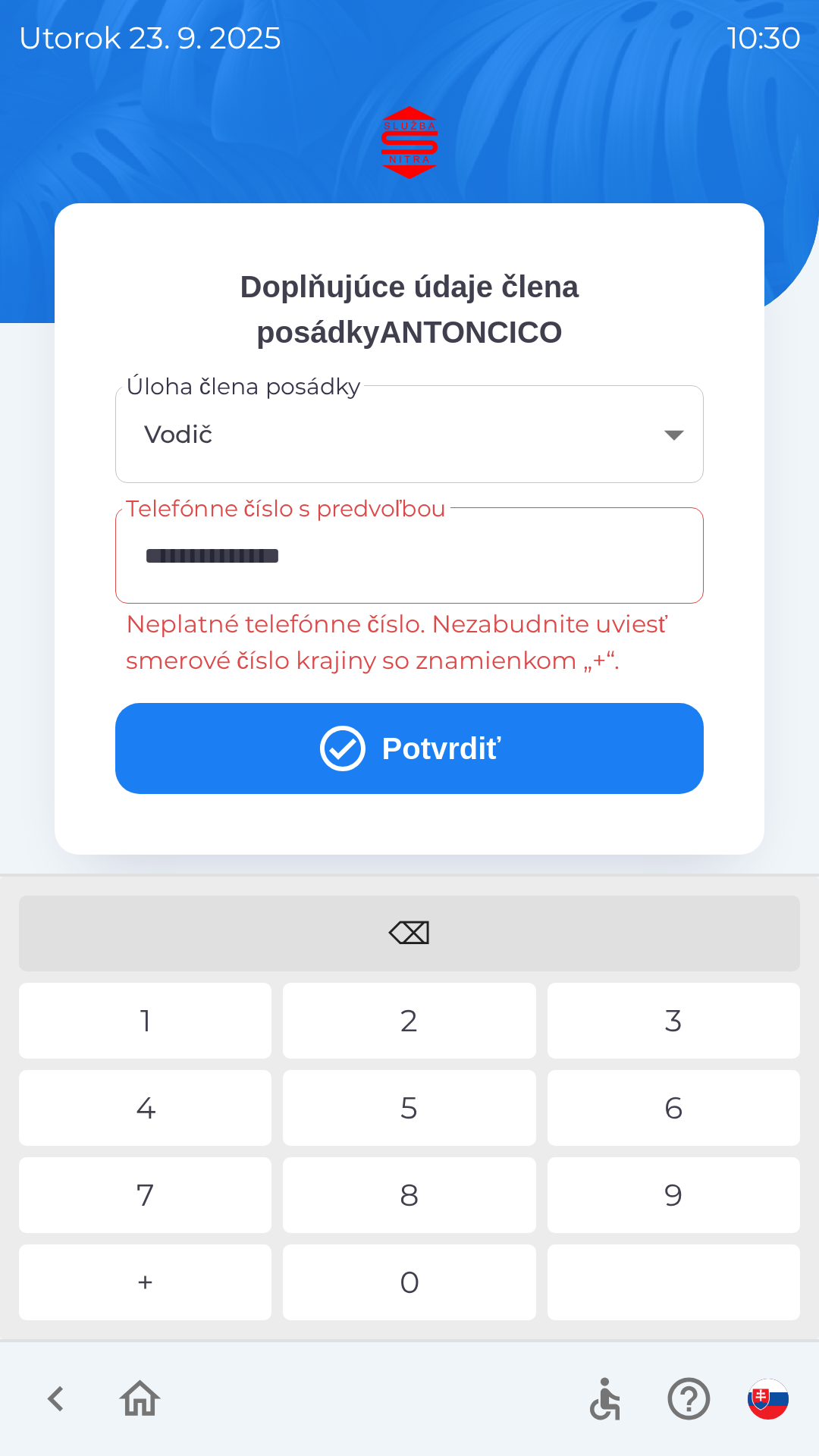
click at [348, 749] on icon "submit" at bounding box center [343, 749] width 55 height 55
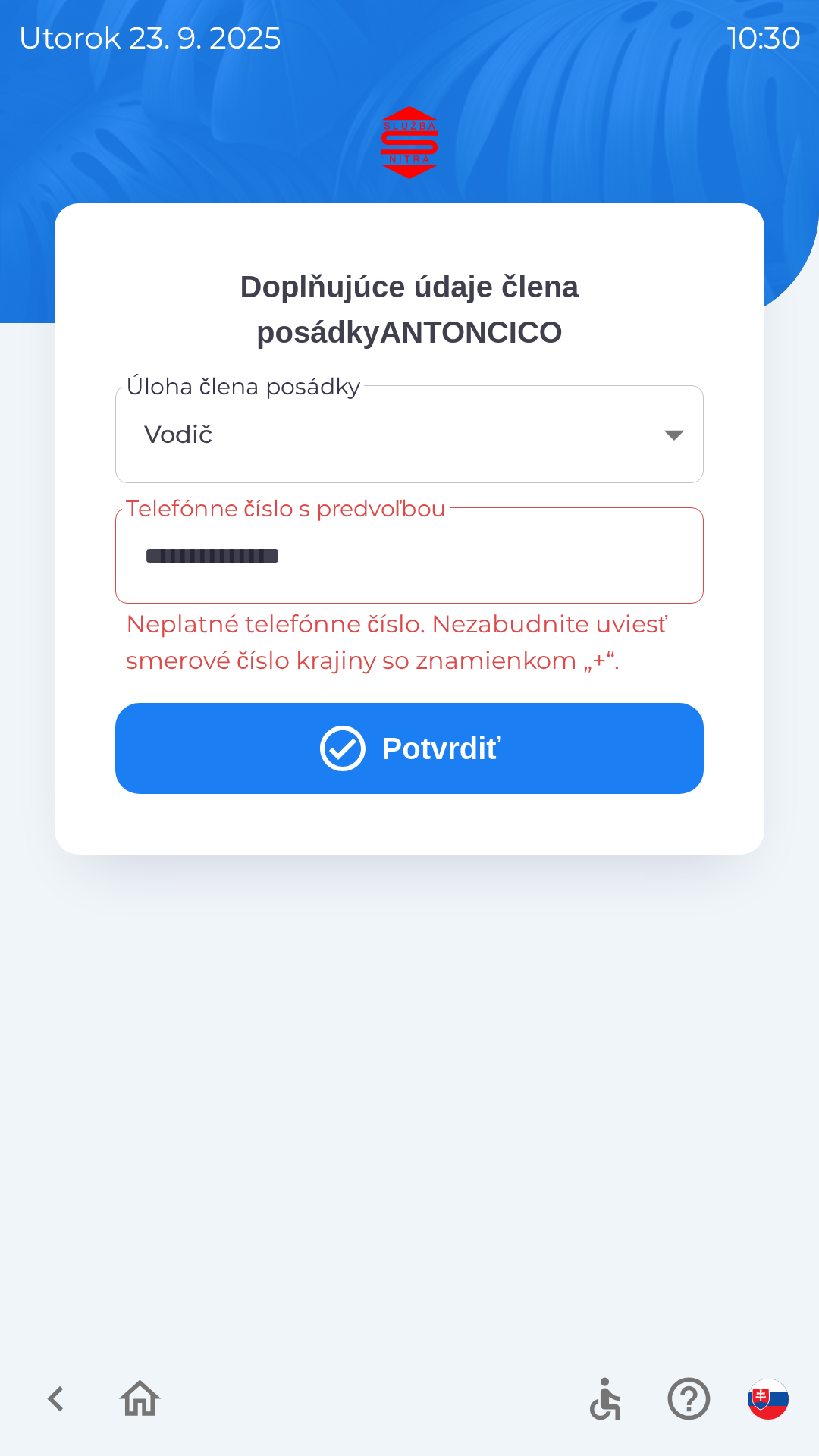
click at [390, 761] on button "Potvrdiť" at bounding box center [410, 749] width 589 height 91
click at [165, 553] on input "**********" at bounding box center [410, 556] width 552 height 60
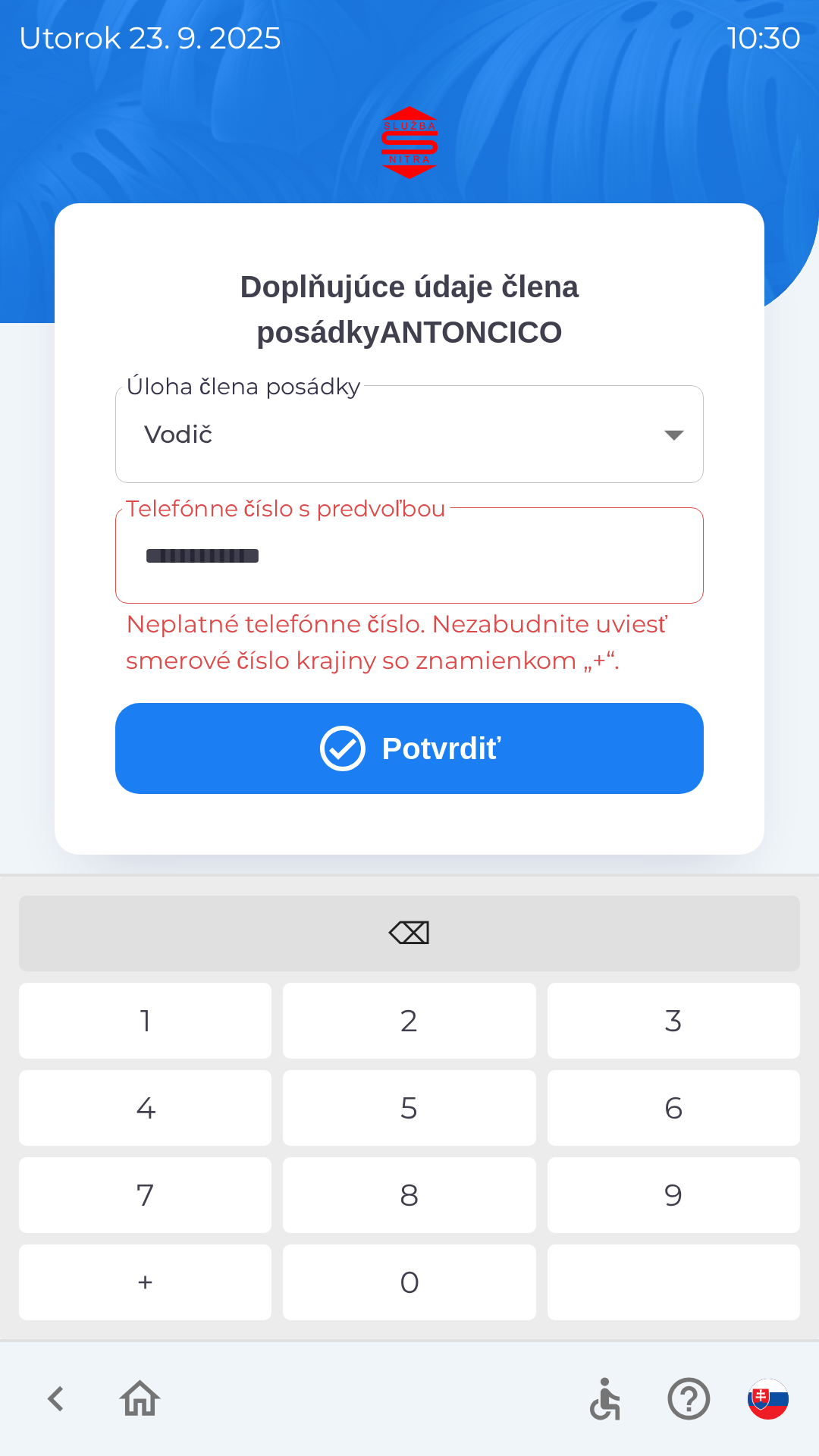
click at [431, 937] on div "⌫" at bounding box center [410, 934] width 781 height 76
type input "*"
click at [138, 1274] on div "+" at bounding box center [145, 1282] width 252 height 76
click at [172, 1109] on div "4" at bounding box center [145, 1108] width 252 height 76
click at [180, 1024] on div "1" at bounding box center [145, 1021] width 252 height 76
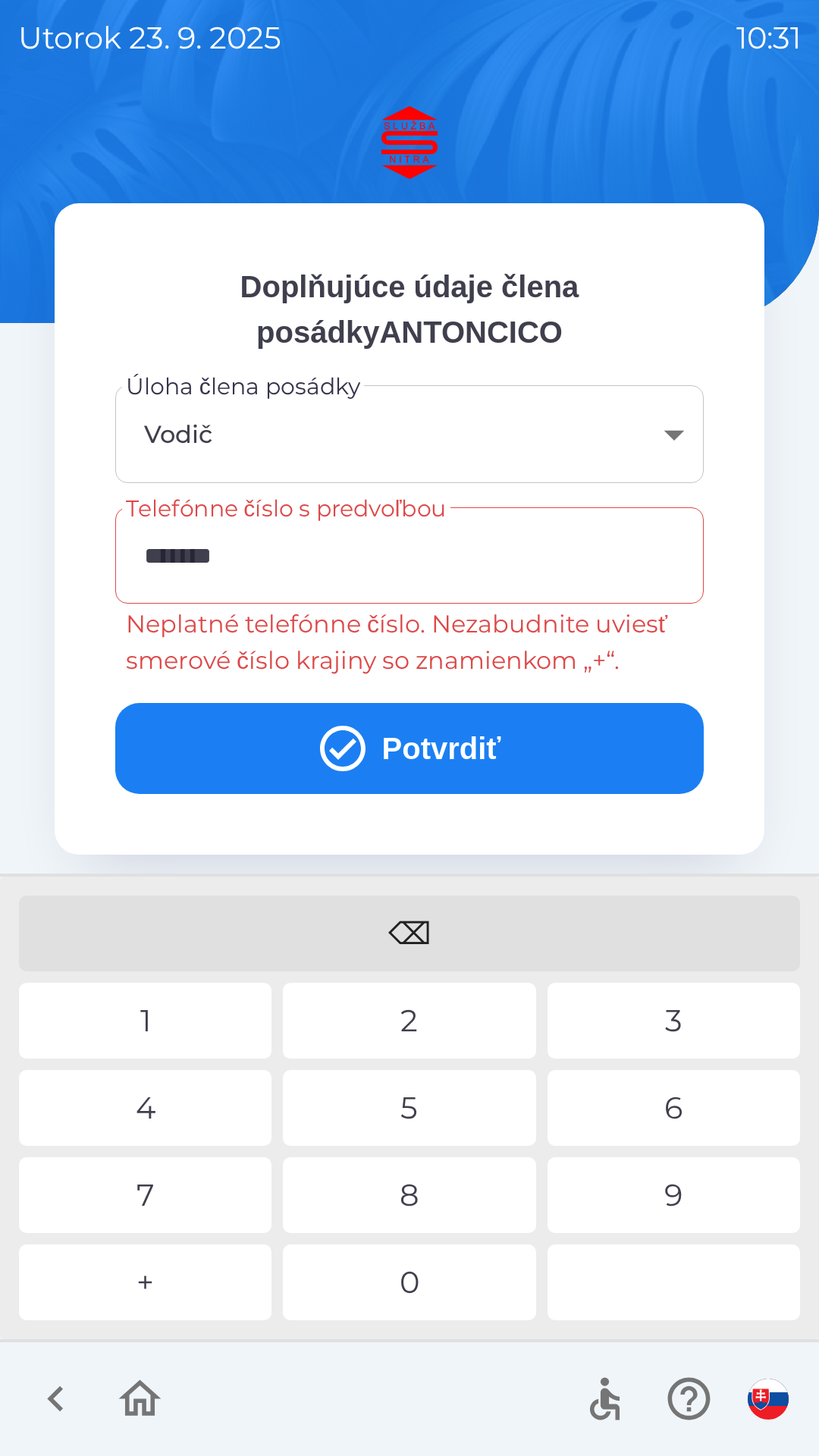
click at [152, 1012] on div "1" at bounding box center [145, 1021] width 252 height 76
click at [180, 1199] on div "7" at bounding box center [145, 1195] width 252 height 76
click at [677, 1111] on div "6" at bounding box center [674, 1108] width 252 height 76
type input "**********"
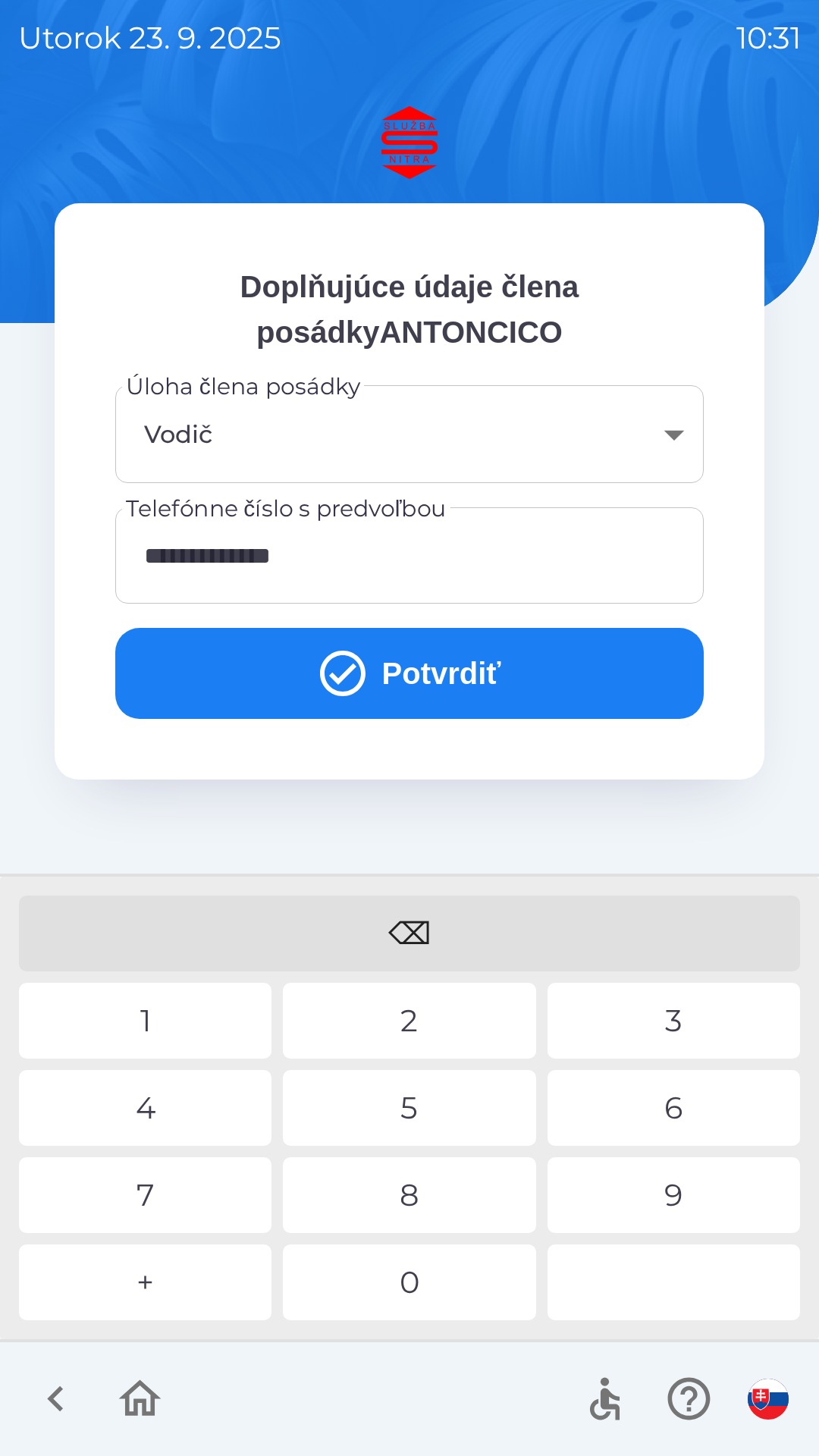
click at [678, 1107] on div "6" at bounding box center [674, 1108] width 252 height 76
click at [438, 678] on button "Potvrdiť" at bounding box center [410, 674] width 589 height 91
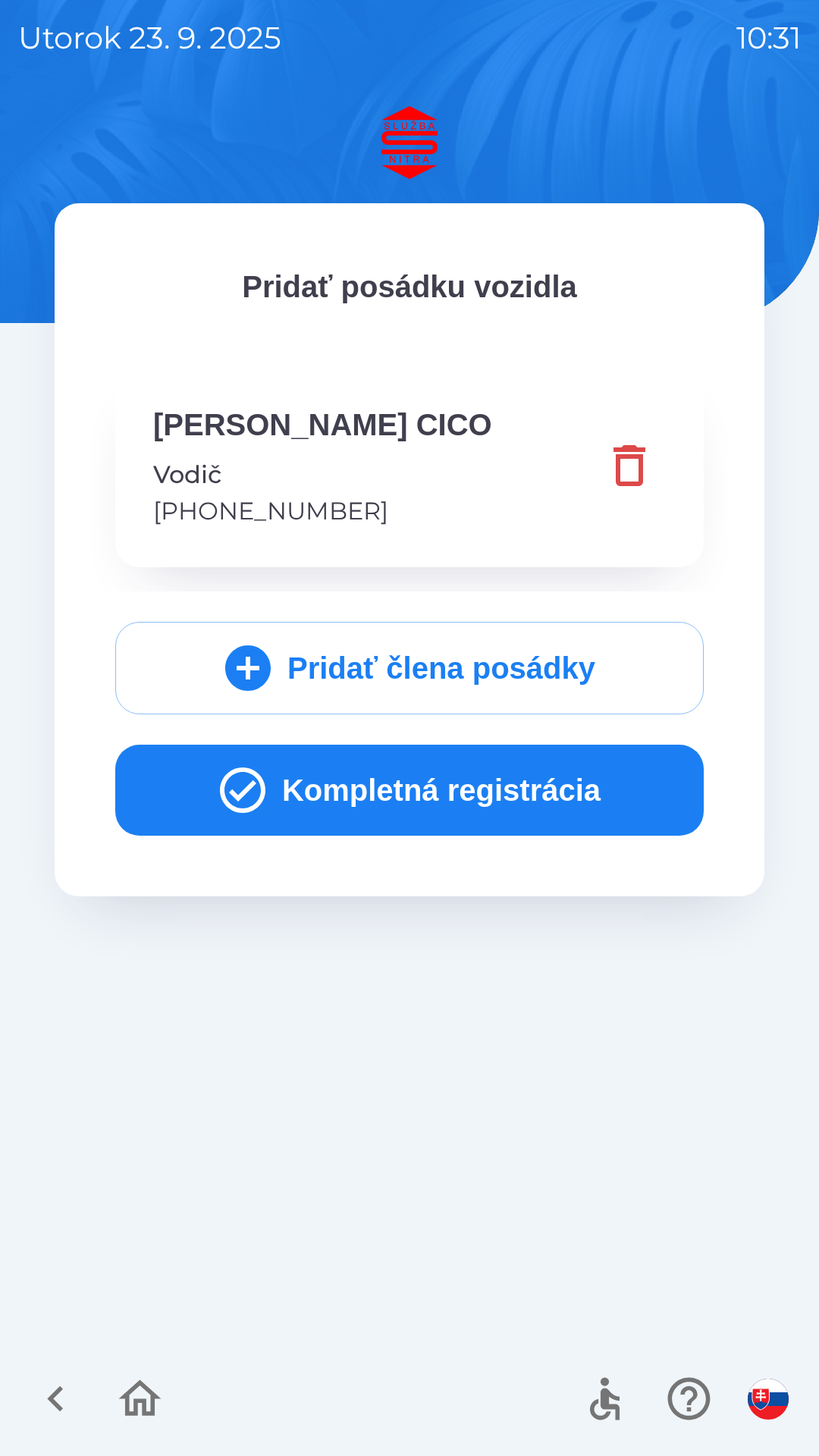
click at [386, 822] on button "Kompletná registrácia" at bounding box center [410, 790] width 589 height 91
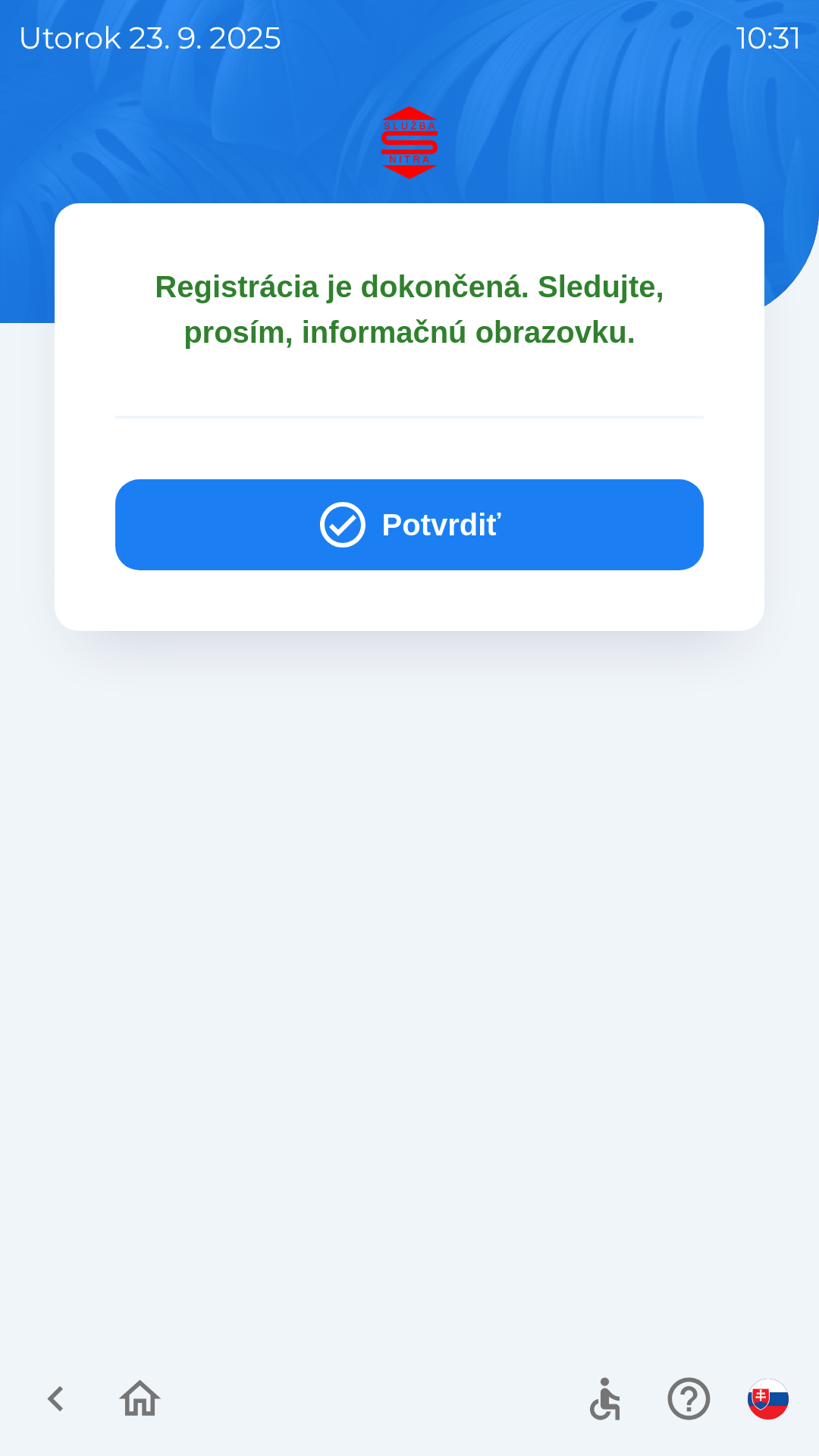
click at [451, 513] on button "Potvrdiť" at bounding box center [410, 525] width 589 height 91
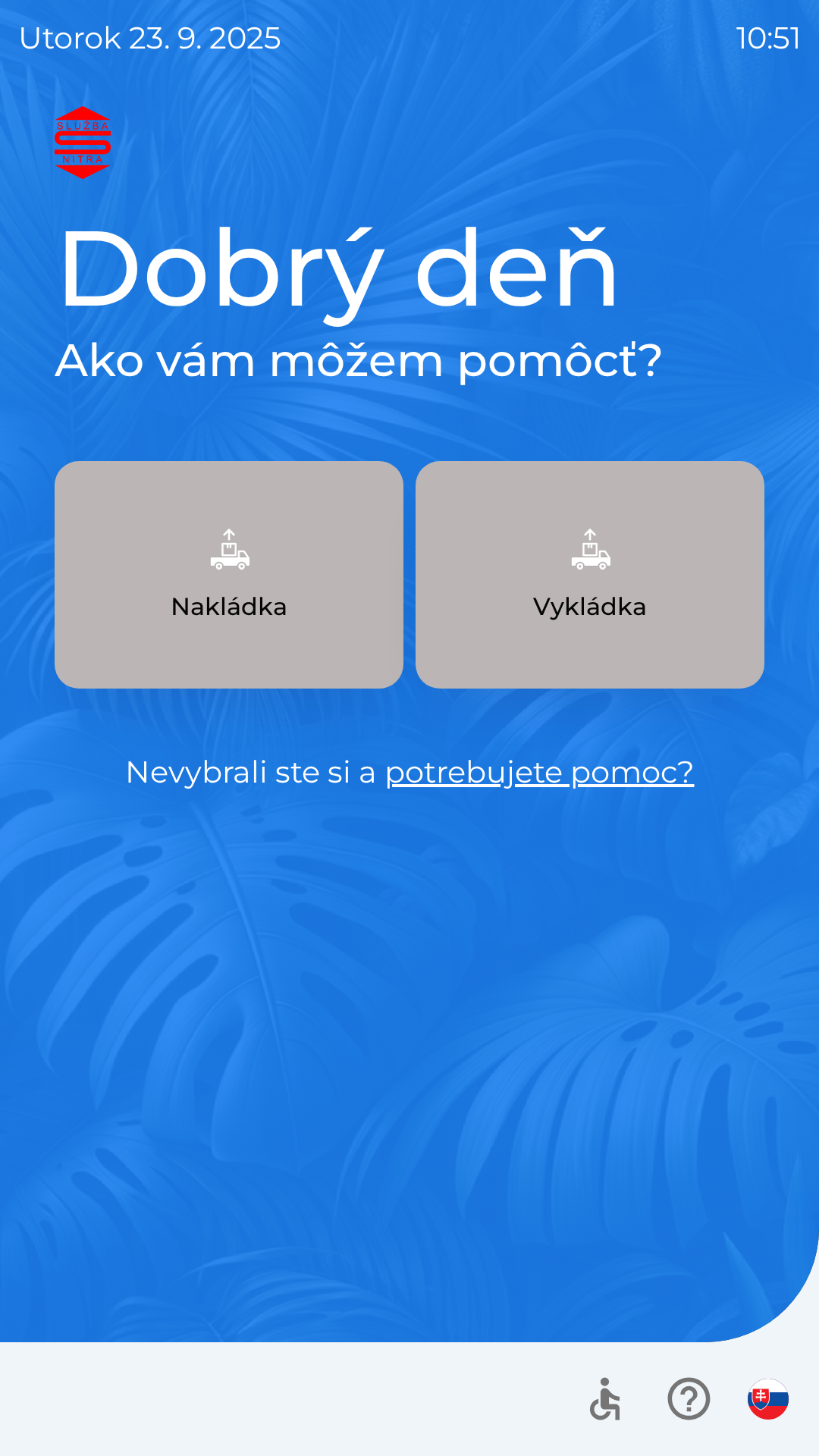
click at [599, 598] on p "Vykládka" at bounding box center [590, 607] width 113 height 37
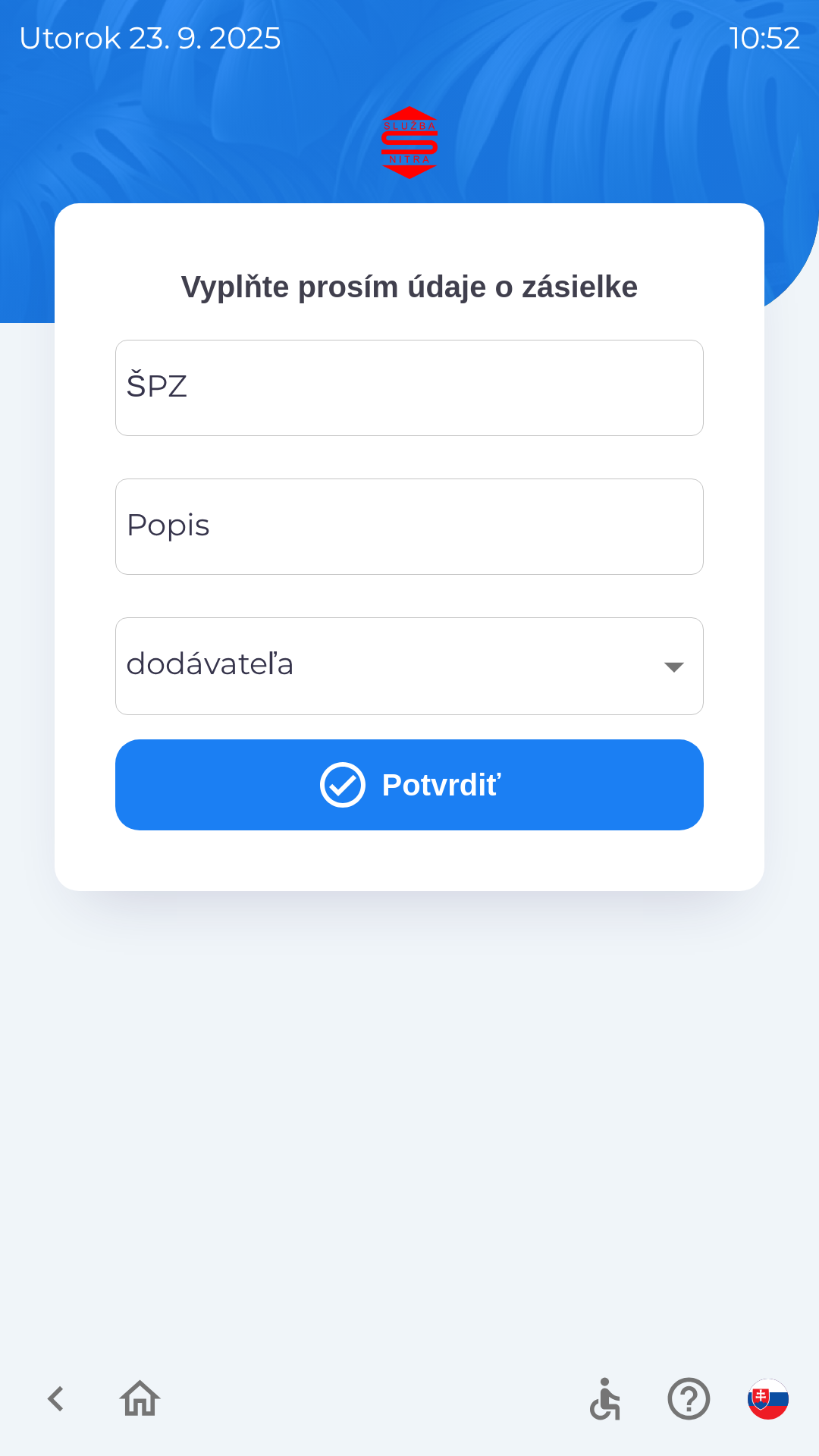
click at [345, 396] on input "ŠPZ" at bounding box center [410, 388] width 552 height 60
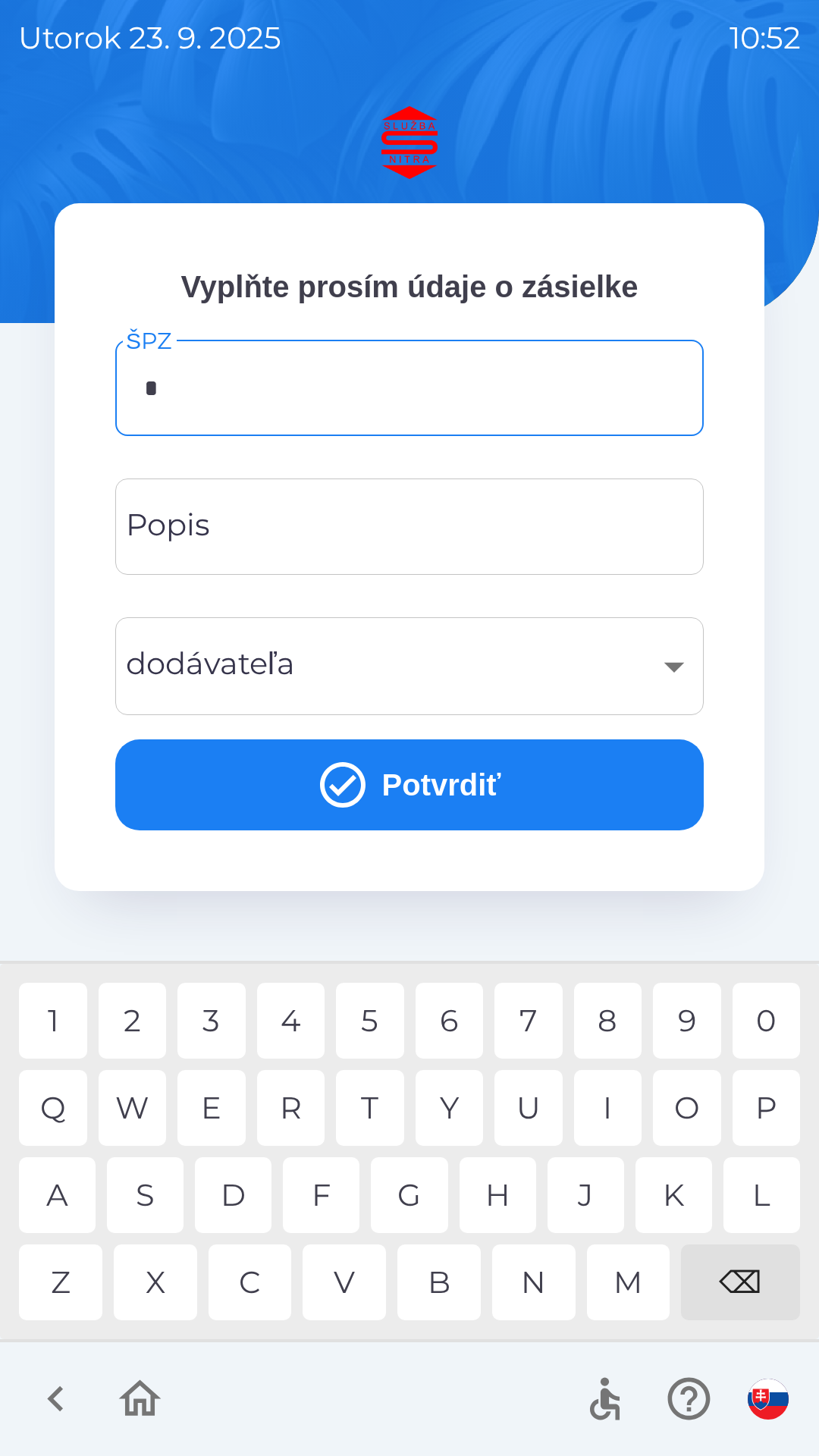
click at [158, 1200] on div "S" at bounding box center [145, 1195] width 77 height 76
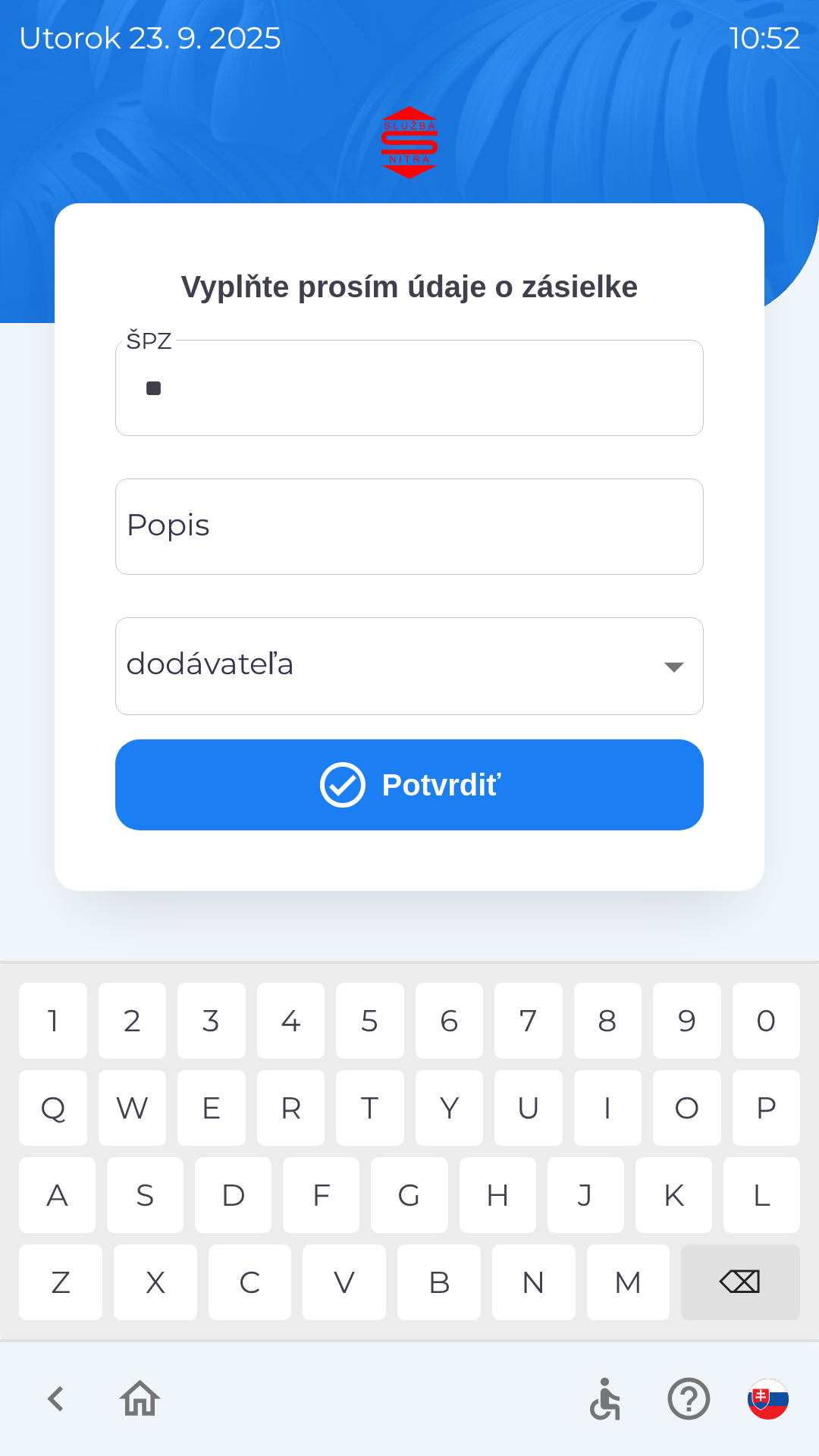
click at [69, 1212] on div "A" at bounding box center [58, 1195] width 77 height 76
click at [375, 1022] on div "5" at bounding box center [369, 1021] width 69 height 76
click at [64, 1029] on div "1" at bounding box center [53, 1021] width 69 height 76
click at [686, 1025] on div "9" at bounding box center [686, 1021] width 69 height 76
click at [260, 1291] on div "C" at bounding box center [250, 1282] width 83 height 76
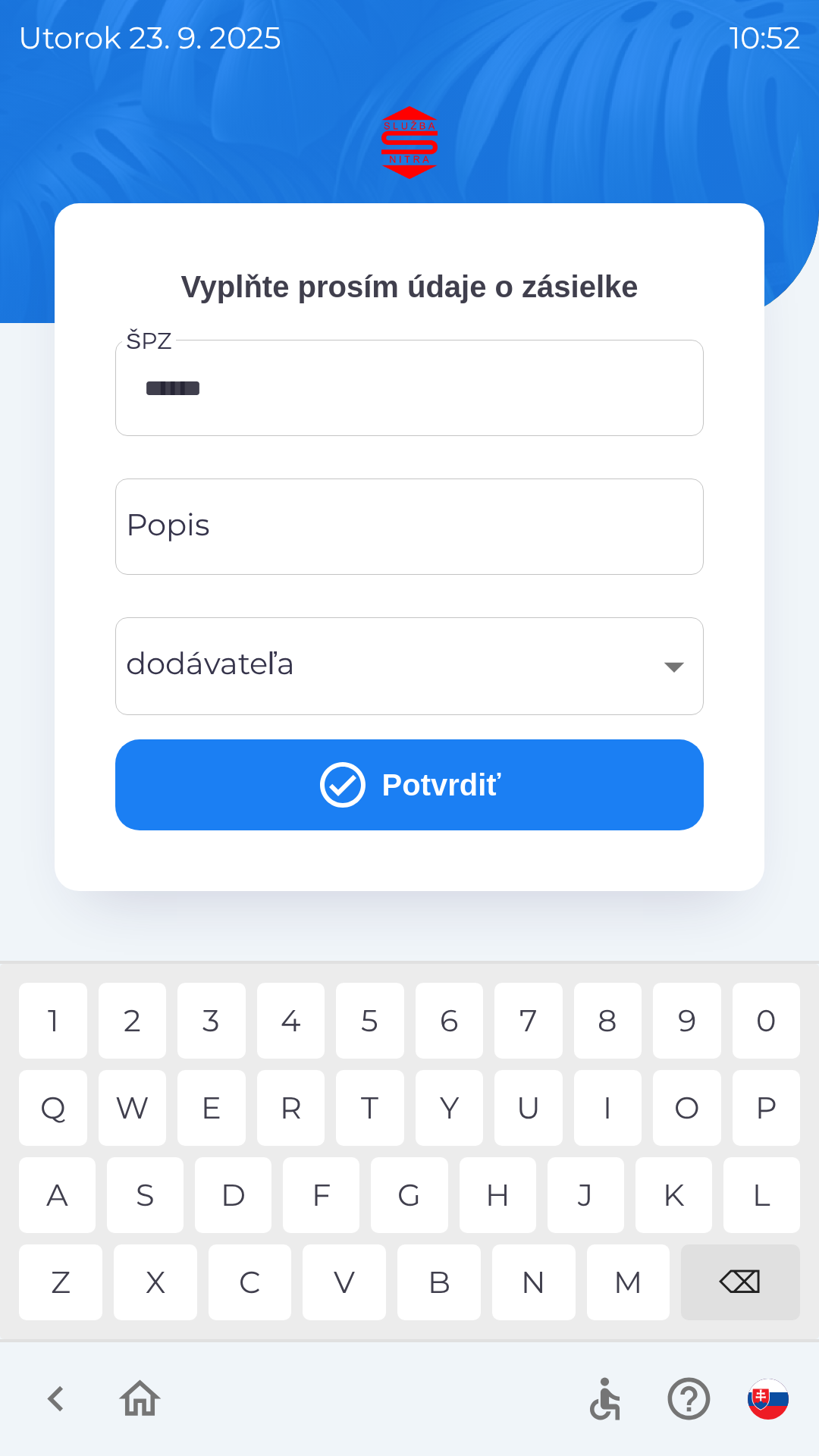
type input "*******"
click at [324, 1198] on div "F" at bounding box center [321, 1195] width 77 height 76
click at [386, 673] on div "​" at bounding box center [410, 666] width 552 height 61
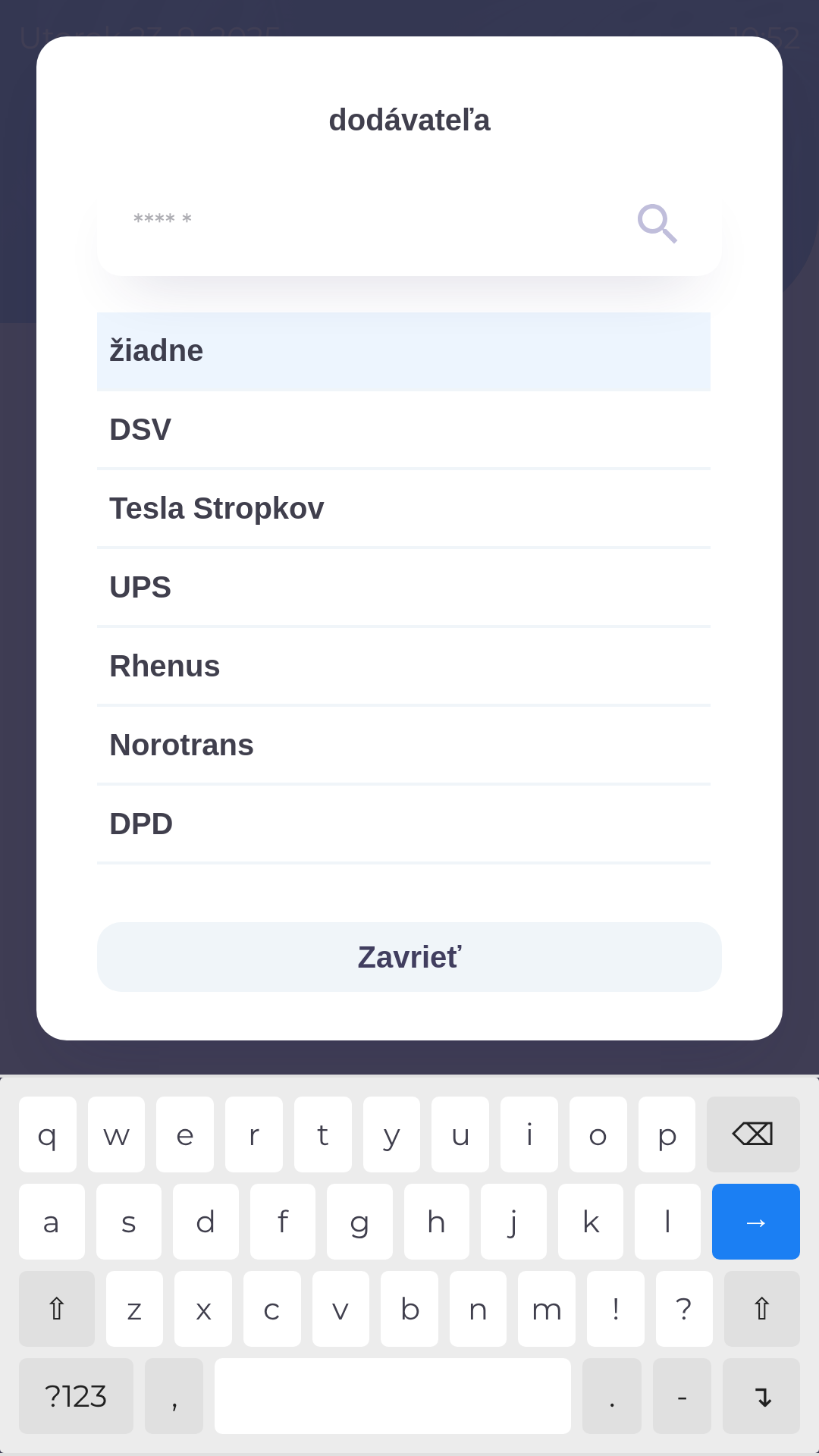
click at [371, 751] on span "Norotrans" at bounding box center [403, 745] width 589 height 46
type input "***"
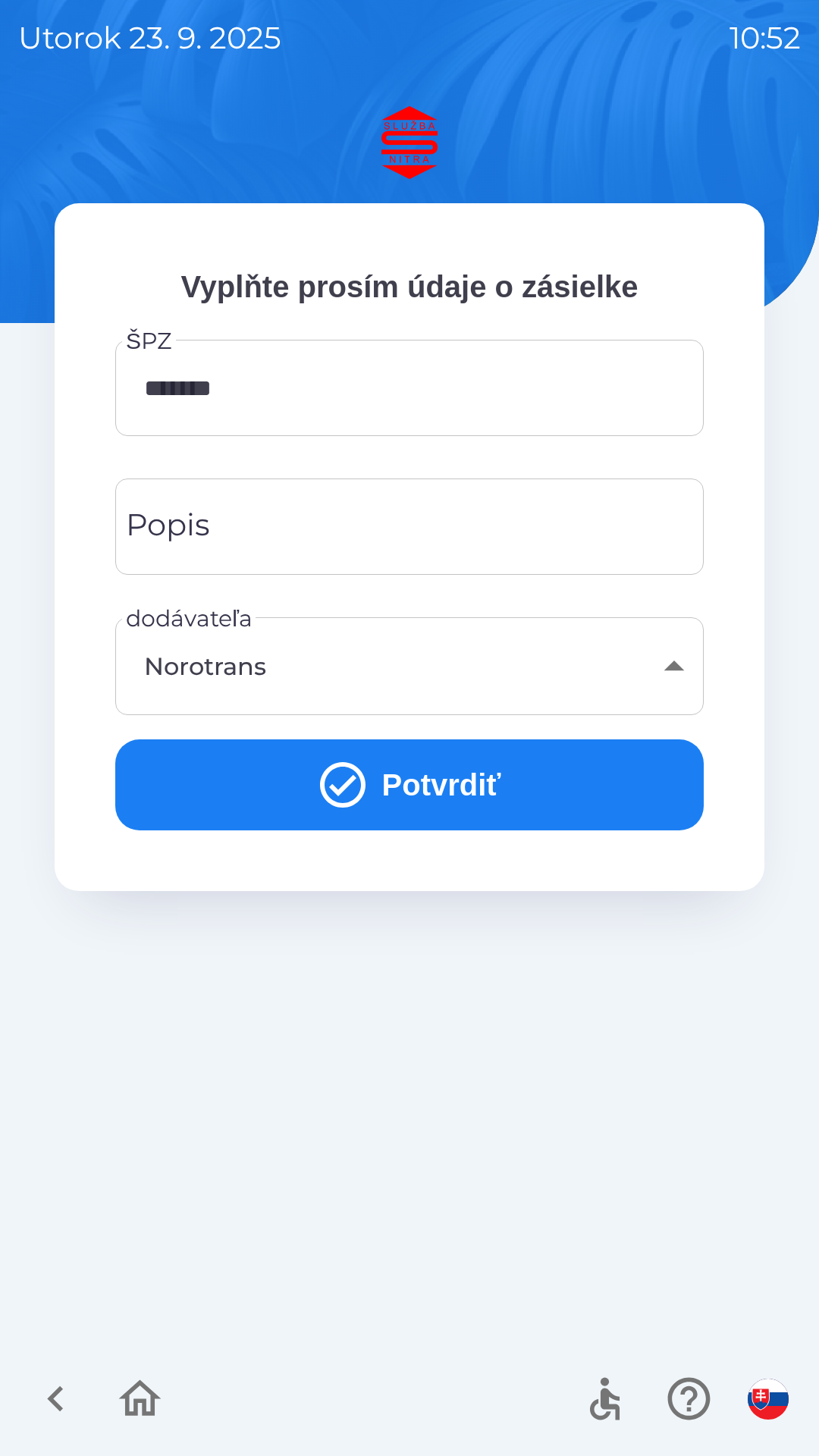
click at [345, 794] on icon "submit" at bounding box center [343, 786] width 55 height 55
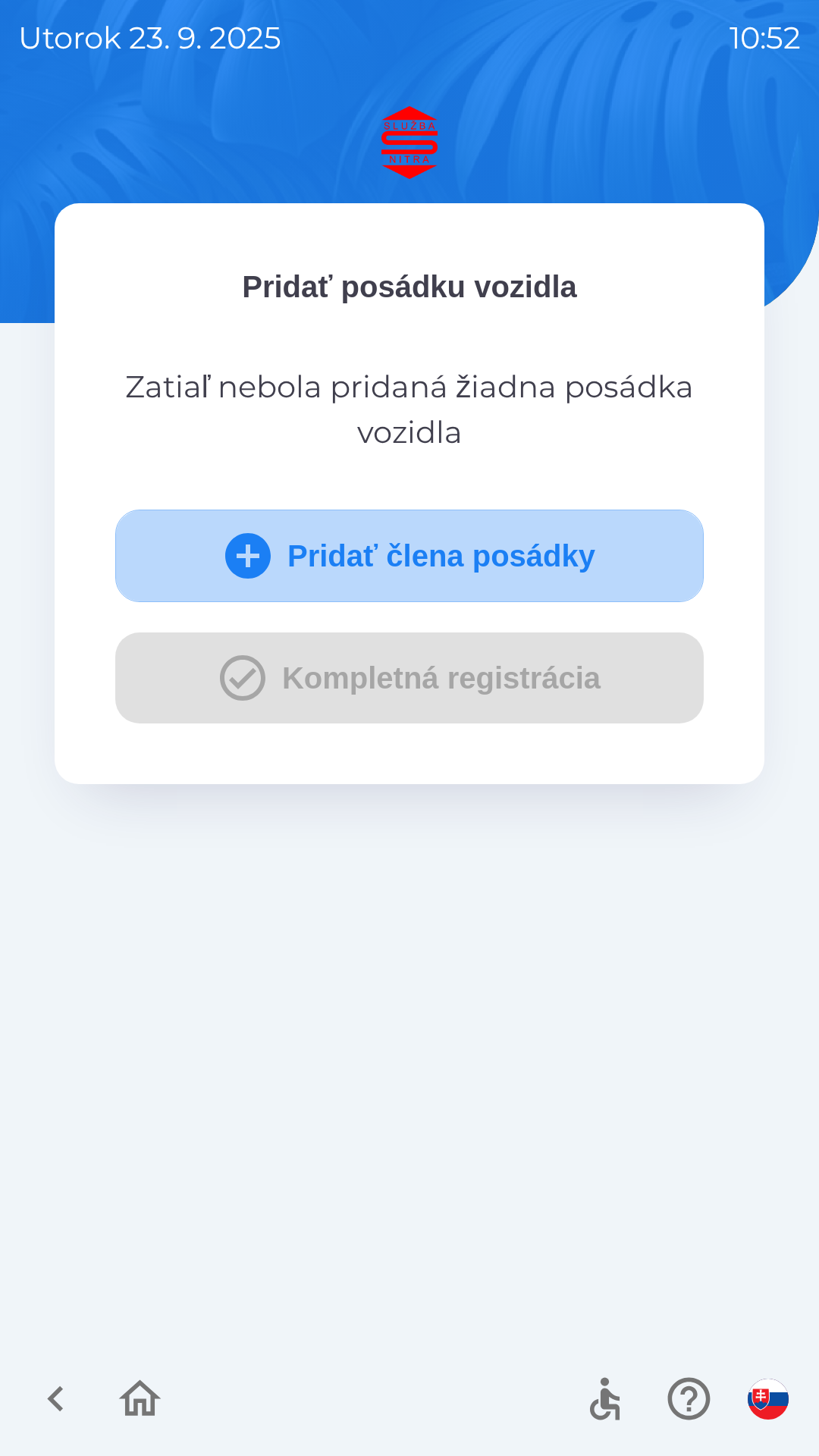
click at [246, 561] on icon "submit" at bounding box center [248, 556] width 46 height 46
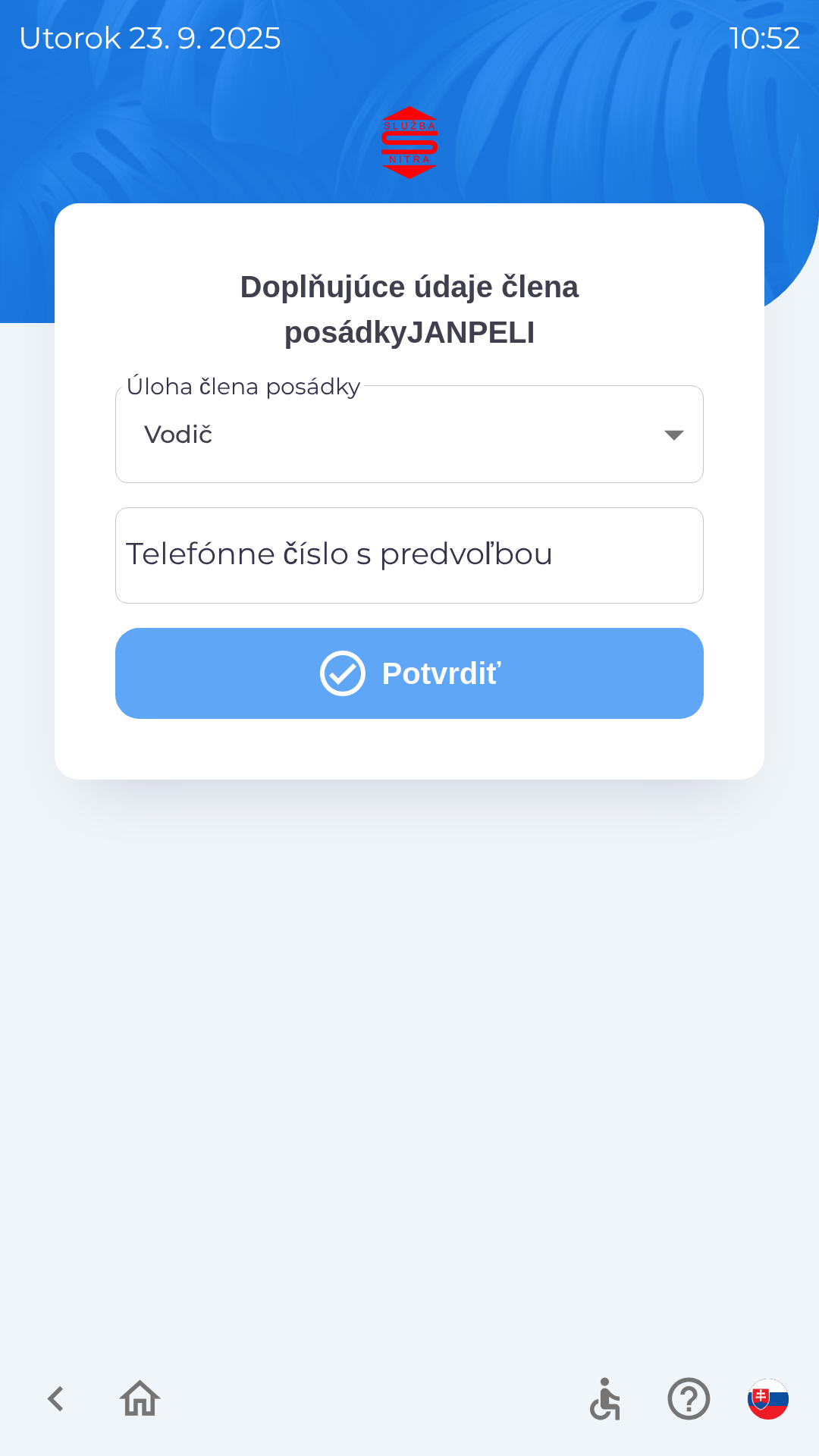
click at [362, 692] on icon "submit" at bounding box center [343, 674] width 55 height 55
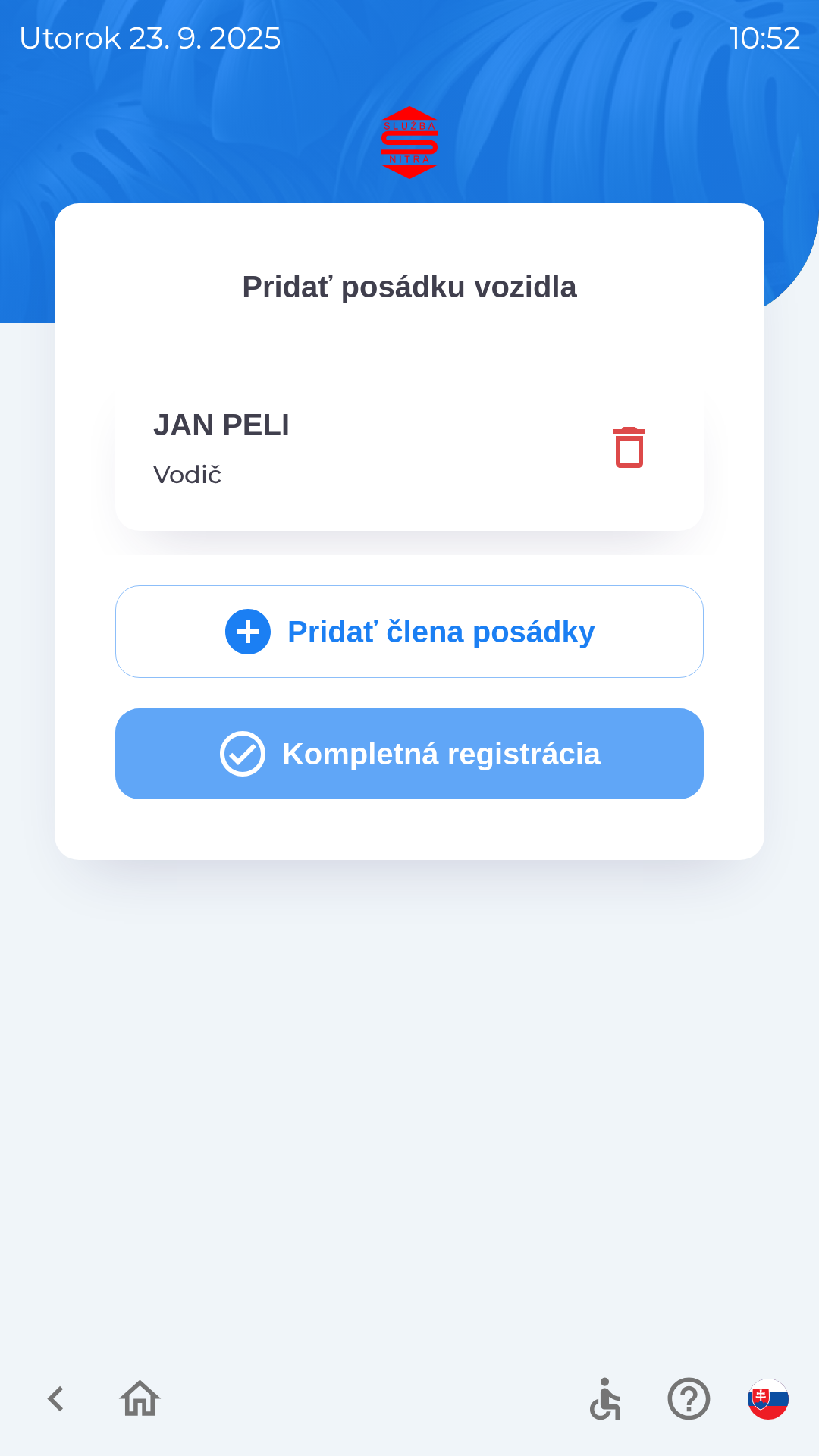
click at [235, 754] on icon "button" at bounding box center [243, 755] width 46 height 46
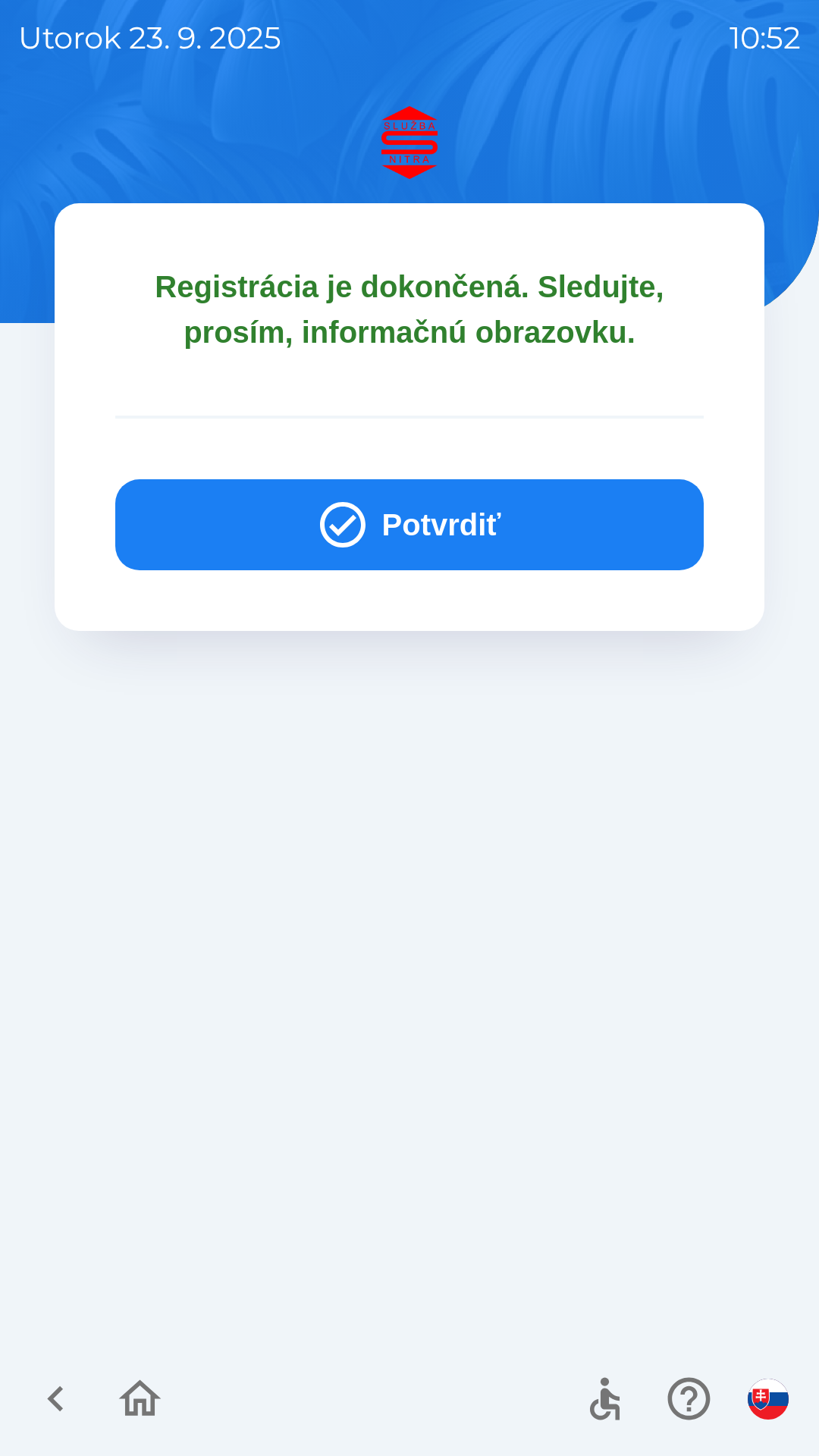
click at [350, 516] on icon "button" at bounding box center [343, 525] width 55 height 55
